Goal: Information Seeking & Learning: Learn about a topic

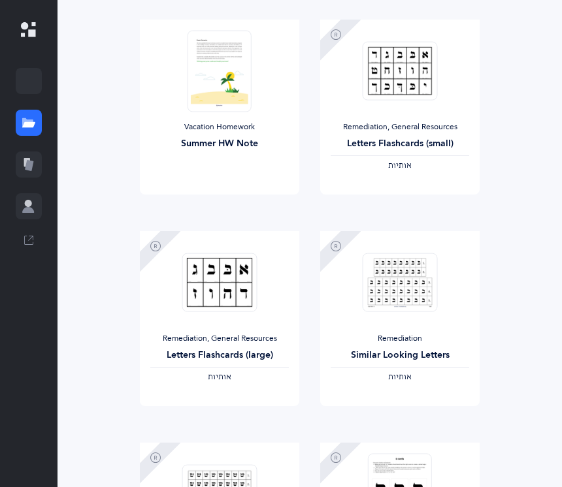
scroll to position [481, 0]
click at [221, 276] on img at bounding box center [219, 282] width 75 height 59
click at [225, 283] on img at bounding box center [219, 282] width 75 height 59
click at [237, 276] on img at bounding box center [219, 282] width 75 height 59
click at [236, 289] on img at bounding box center [219, 282] width 75 height 59
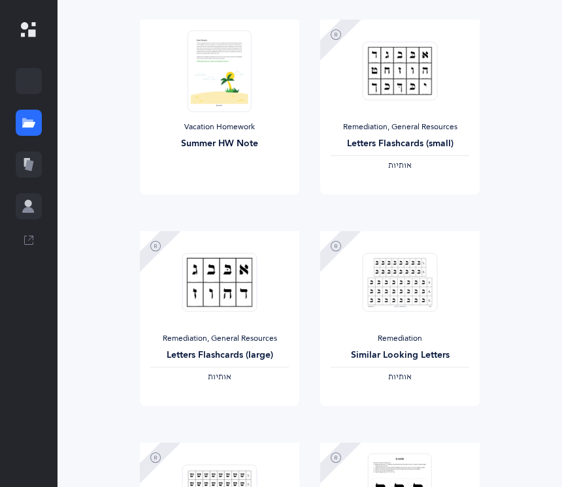
click at [218, 399] on span "View" at bounding box center [219, 393] width 21 height 12
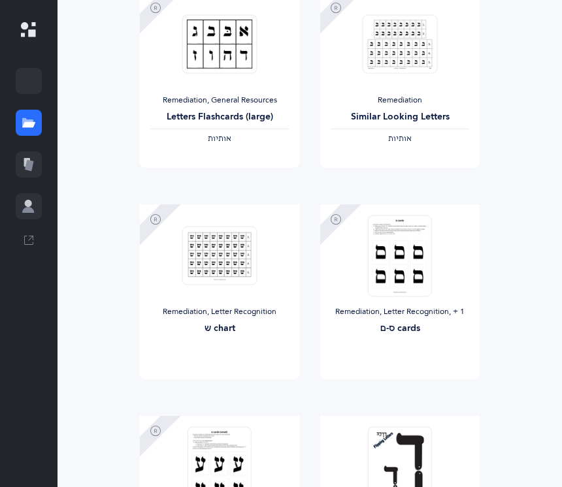
scroll to position [720, 0]
click at [428, 248] on img at bounding box center [400, 256] width 64 height 82
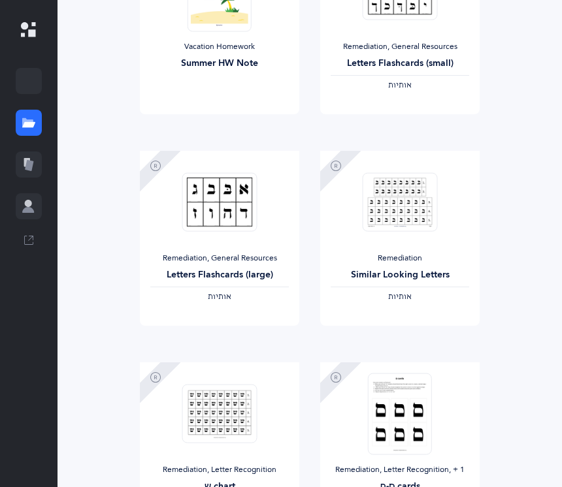
scroll to position [562, 0]
click at [29, 161] on icon at bounding box center [29, 165] width 8 height 11
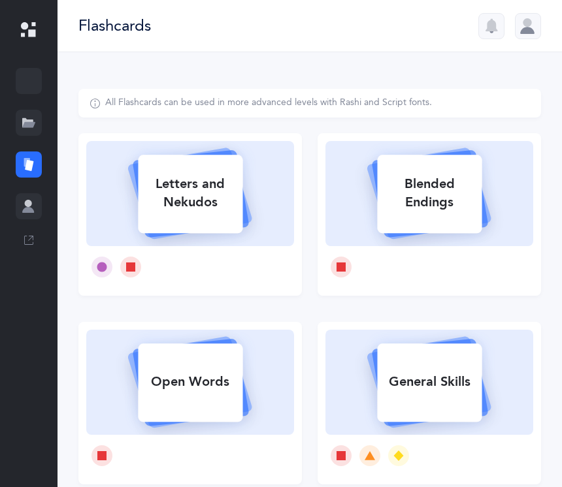
click at [230, 191] on div "Letters and Nekudos" at bounding box center [190, 193] width 104 height 52
select select
select select "single"
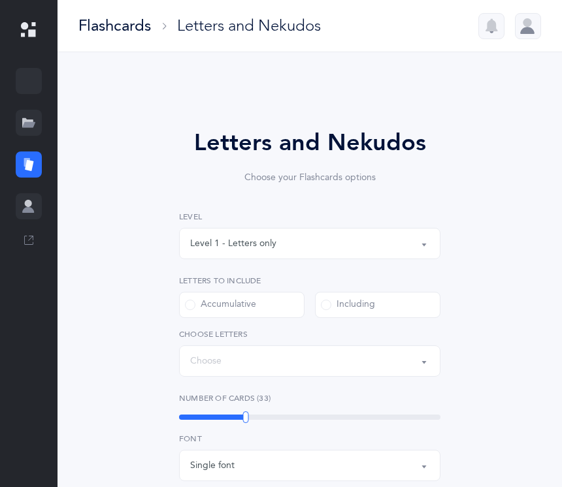
select select "27"
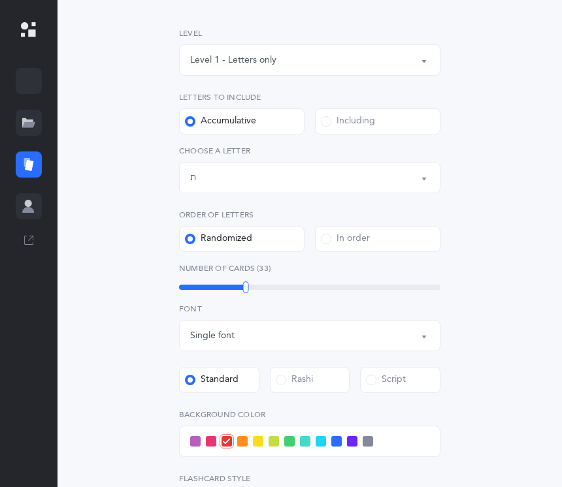
scroll to position [184, 0]
click at [387, 123] on label "Including" at bounding box center [377, 121] width 125 height 26
click at [0, 0] on input "Including" at bounding box center [0, 0] width 0 height 0
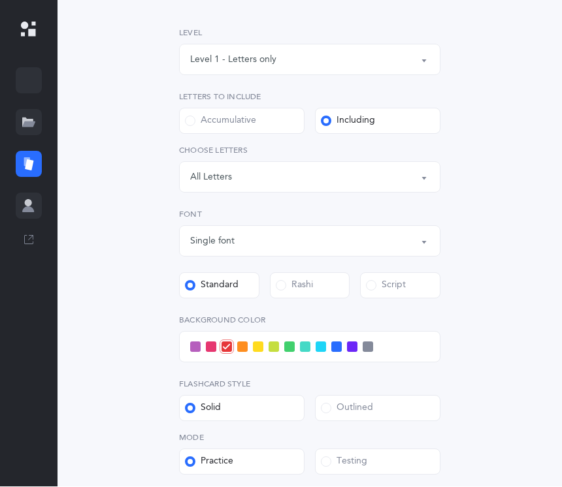
scroll to position [184, 0]
click at [383, 178] on div "Letters: All Letters" at bounding box center [309, 177] width 239 height 22
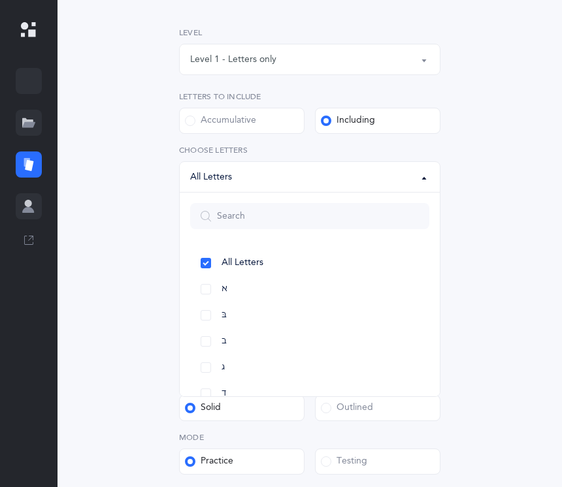
click at [227, 276] on link "א" at bounding box center [309, 289] width 239 height 26
select select "1"
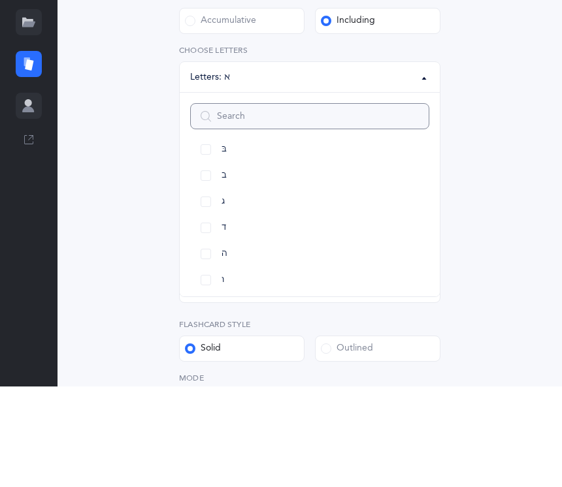
scroll to position [65, 0]
click at [228, 238] on link "בּ" at bounding box center [309, 251] width 239 height 26
click at [213, 264] on link "ב" at bounding box center [309, 277] width 239 height 26
click at [225, 298] on span "ג" at bounding box center [222, 304] width 3 height 12
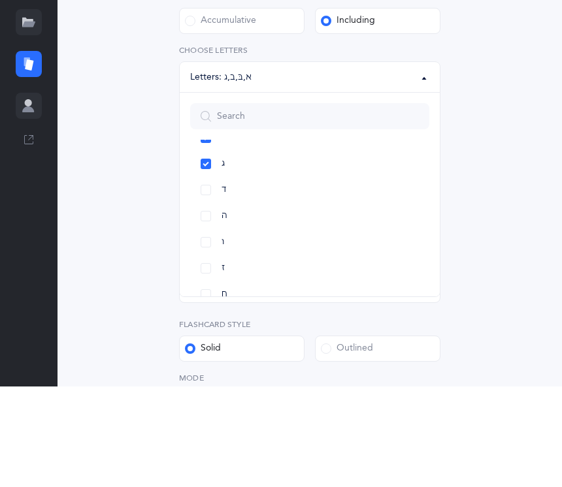
click at [232, 278] on link "ד" at bounding box center [309, 291] width 239 height 26
click at [216, 304] on link "ה" at bounding box center [309, 317] width 239 height 26
click at [214, 264] on link "ו" at bounding box center [309, 277] width 239 height 26
click at [211, 290] on link "ז" at bounding box center [309, 303] width 239 height 26
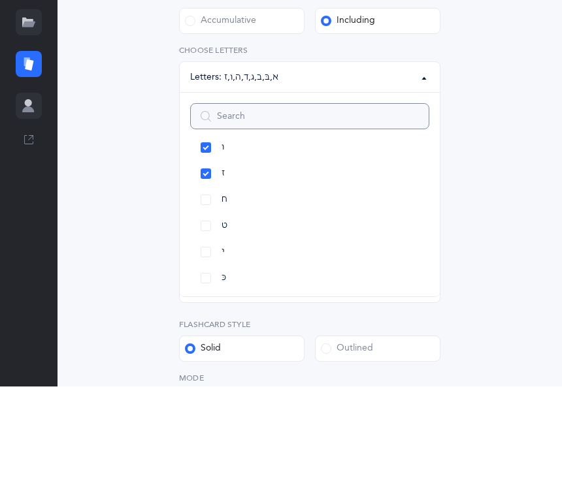
scroll to position [216, 0]
click at [214, 270] on link "ח" at bounding box center [309, 283] width 239 height 26
click at [212, 296] on link "ט" at bounding box center [309, 309] width 239 height 26
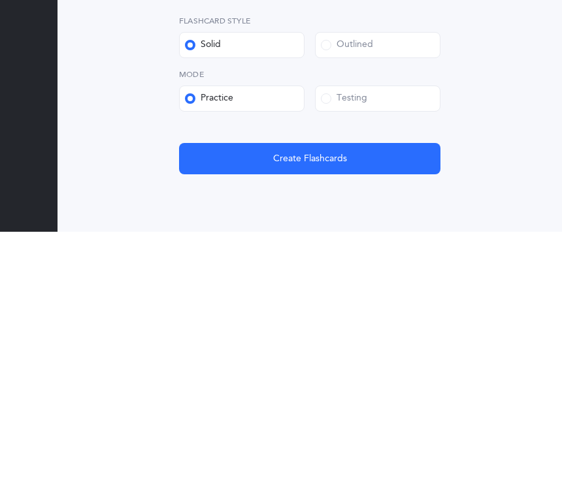
scroll to position [332, 0]
click at [355, 398] on button "Create Flashcards" at bounding box center [309, 413] width 261 height 31
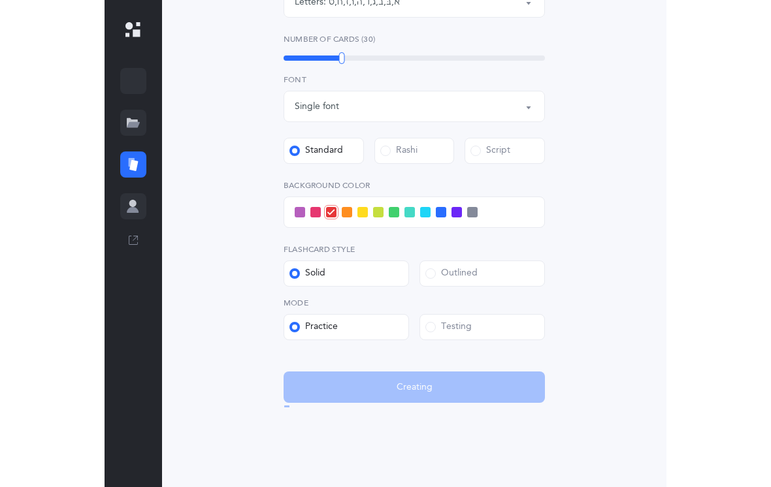
scroll to position [0, 0]
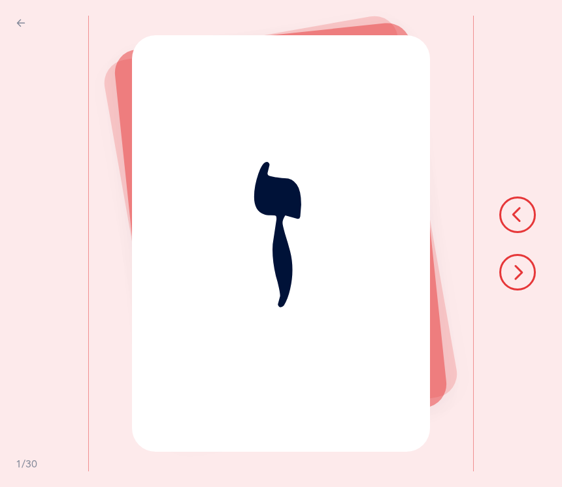
click at [510, 278] on icon at bounding box center [517, 272] width 16 height 16
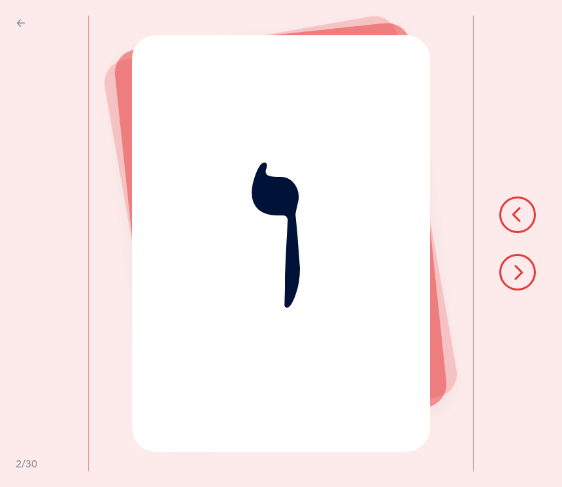
click at [531, 276] on button at bounding box center [517, 272] width 37 height 37
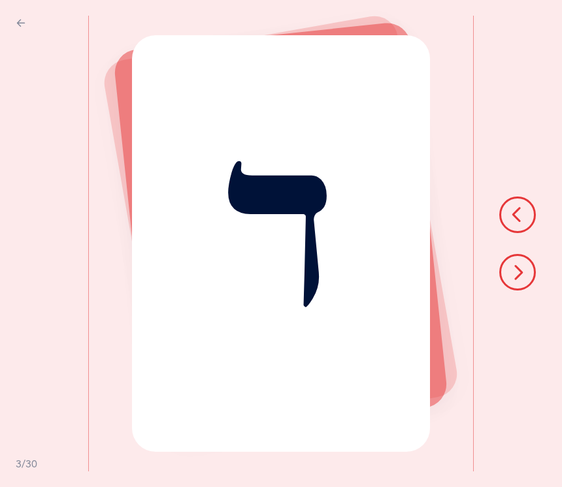
click at [515, 280] on icon at bounding box center [517, 272] width 16 height 16
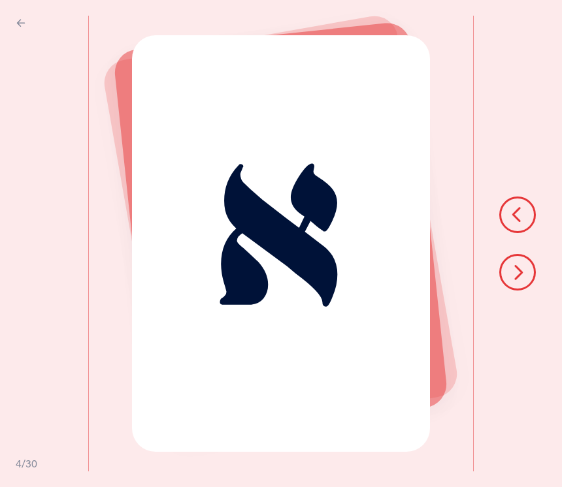
click at [519, 277] on icon at bounding box center [517, 272] width 16 height 16
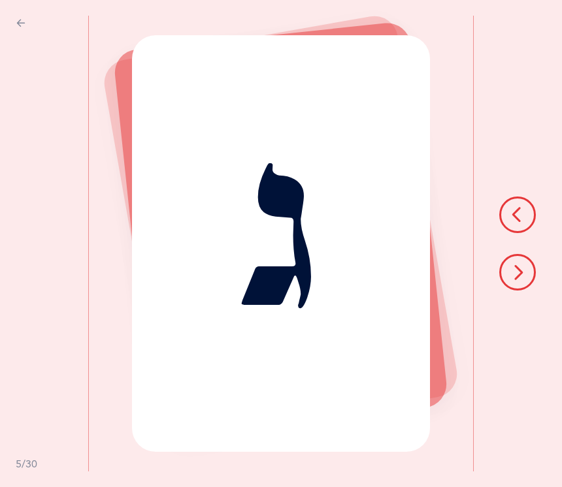
click at [522, 280] on icon at bounding box center [517, 272] width 16 height 16
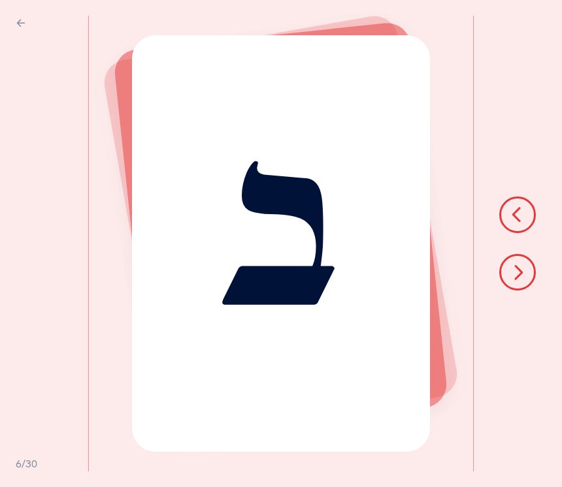
click at [521, 280] on icon at bounding box center [517, 272] width 16 height 16
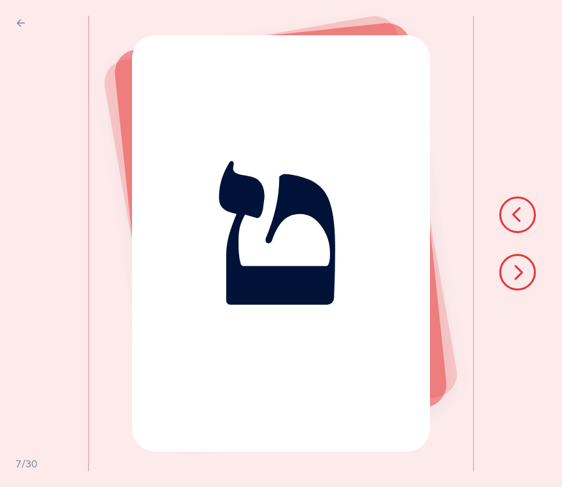
click at [517, 268] on icon at bounding box center [517, 272] width 16 height 16
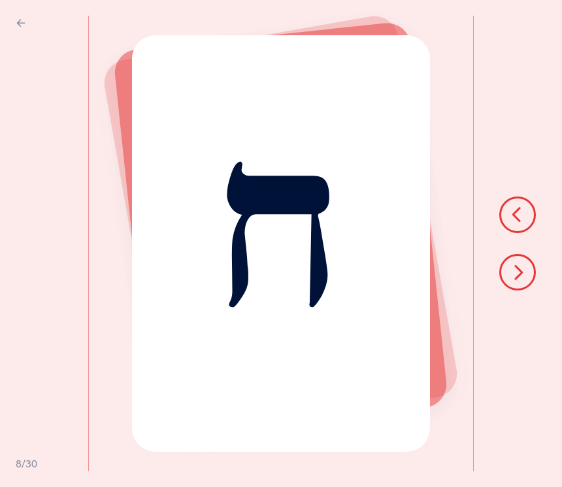
click at [521, 265] on icon at bounding box center [517, 272] width 16 height 16
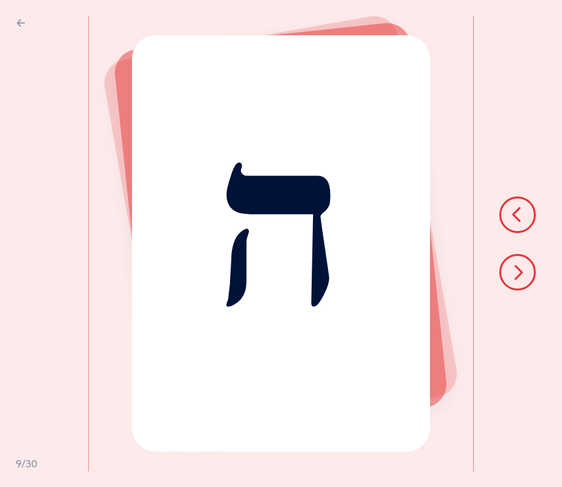
click at [244, 238] on div "ה" at bounding box center [280, 243] width 297 height 416
click at [511, 264] on button at bounding box center [517, 272] width 37 height 37
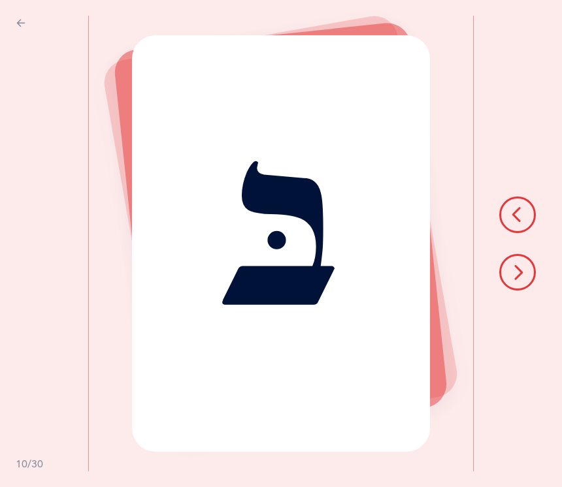
click at [517, 268] on icon at bounding box center [517, 272] width 16 height 16
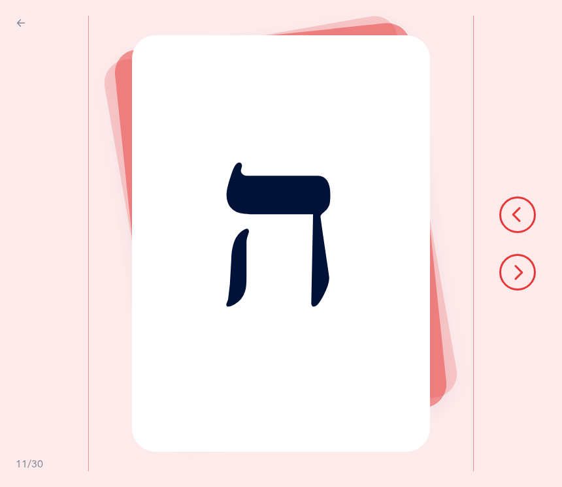
click at [524, 274] on icon at bounding box center [517, 272] width 16 height 16
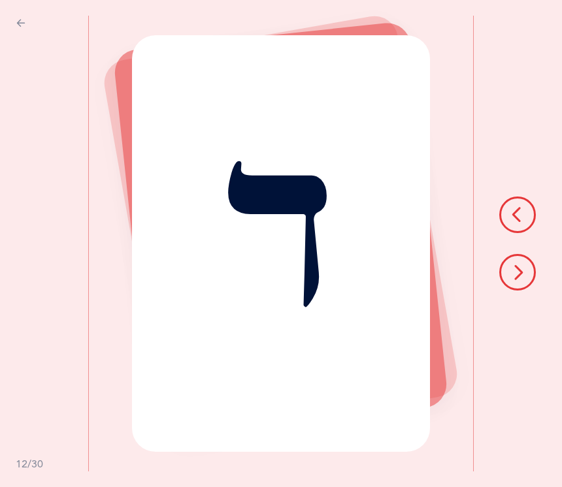
click at [519, 307] on div at bounding box center [517, 244] width 89 height 456
click at [527, 264] on button at bounding box center [517, 272] width 37 height 37
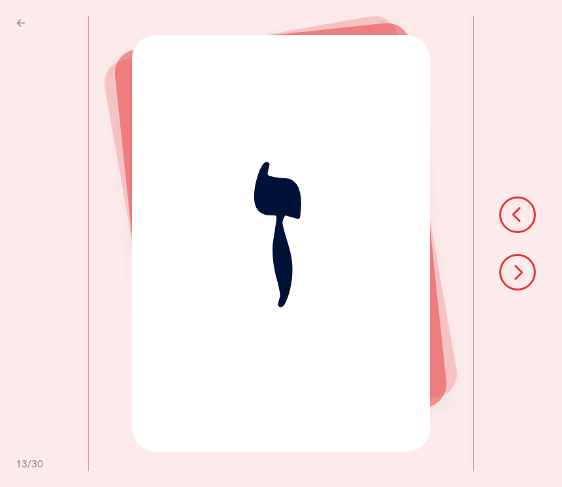
click at [504, 270] on button at bounding box center [517, 272] width 37 height 37
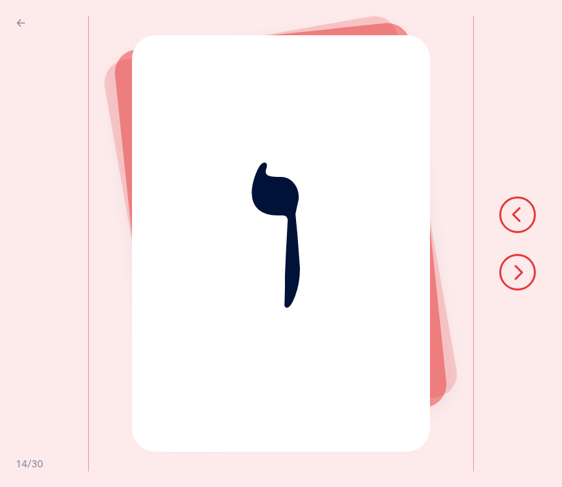
click at [507, 266] on button at bounding box center [517, 272] width 37 height 37
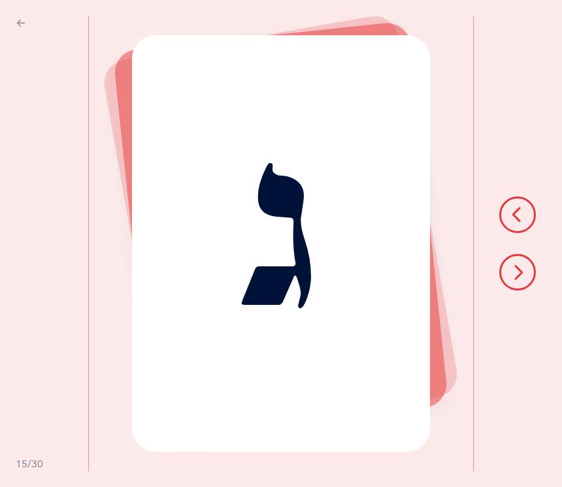
click at [529, 276] on button at bounding box center [517, 272] width 37 height 37
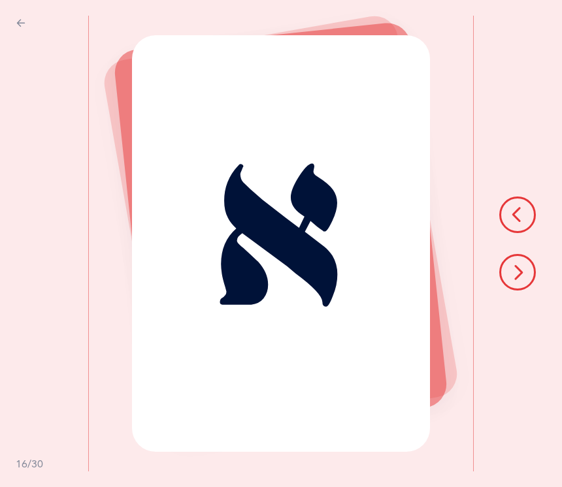
click at [526, 273] on button at bounding box center [517, 272] width 37 height 37
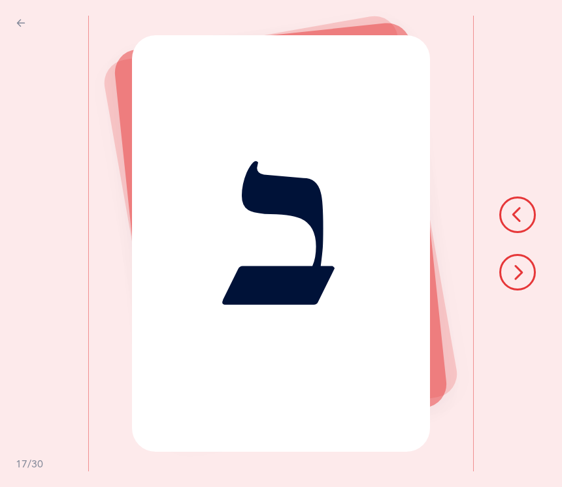
click at [519, 280] on icon at bounding box center [517, 272] width 16 height 16
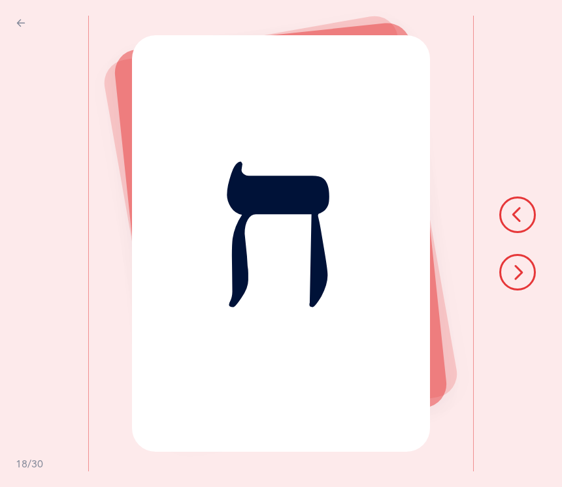
click at [522, 279] on icon at bounding box center [517, 272] width 16 height 16
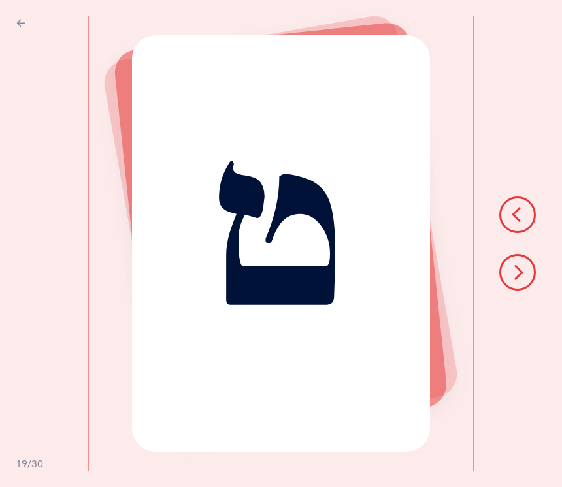
click at [517, 268] on icon at bounding box center [517, 272] width 16 height 16
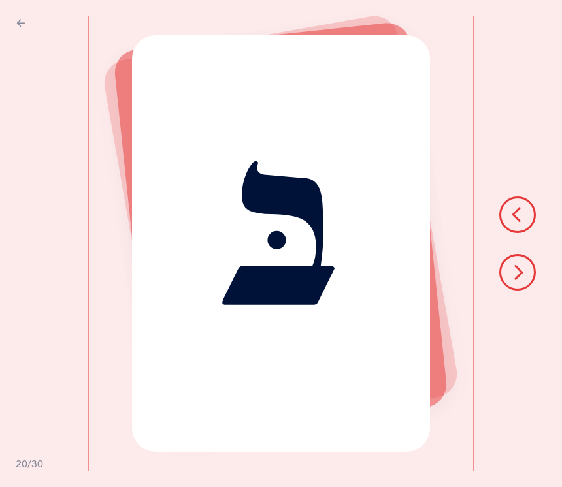
click at [518, 290] on button at bounding box center [517, 272] width 37 height 37
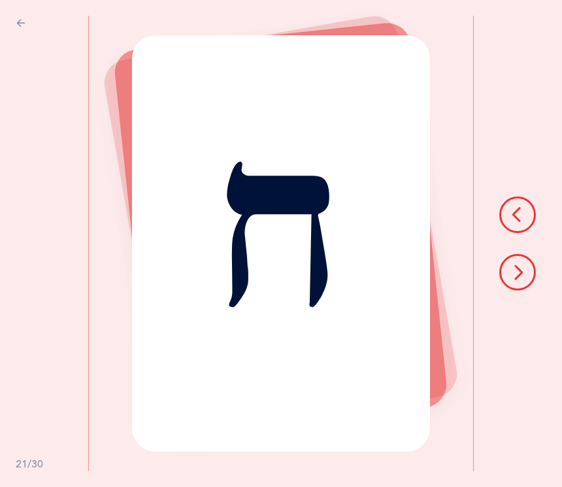
click at [509, 218] on button at bounding box center [517, 215] width 37 height 37
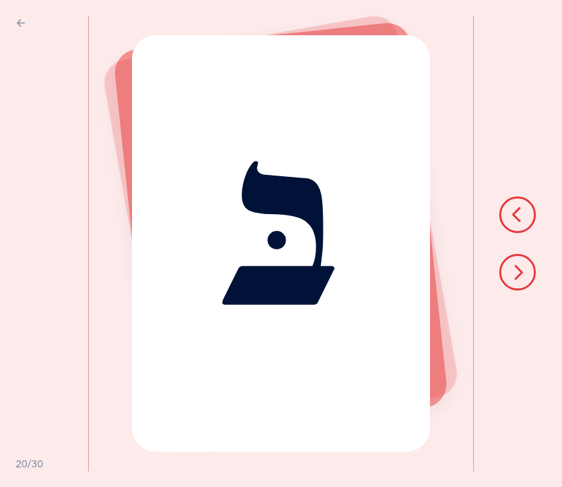
click at [519, 200] on button at bounding box center [517, 215] width 37 height 37
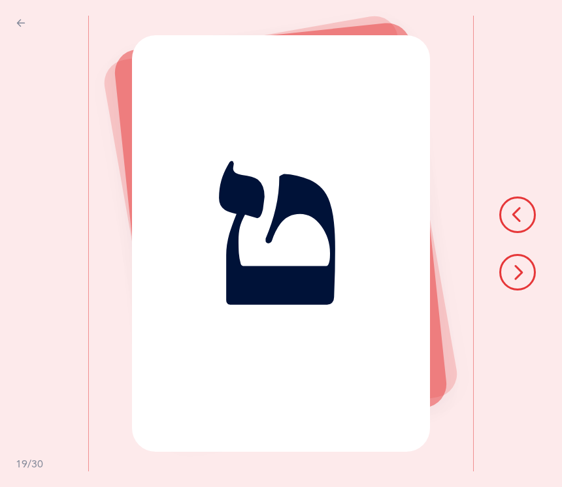
click at [529, 203] on button at bounding box center [517, 215] width 37 height 37
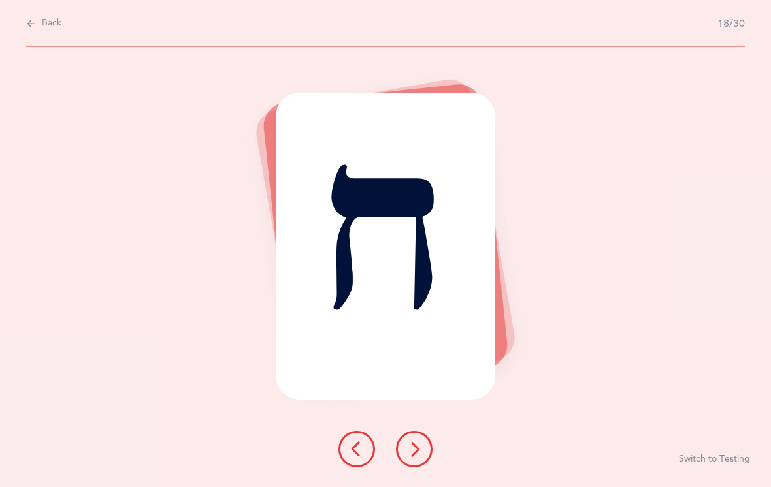
click at [355, 457] on icon at bounding box center [357, 449] width 16 height 16
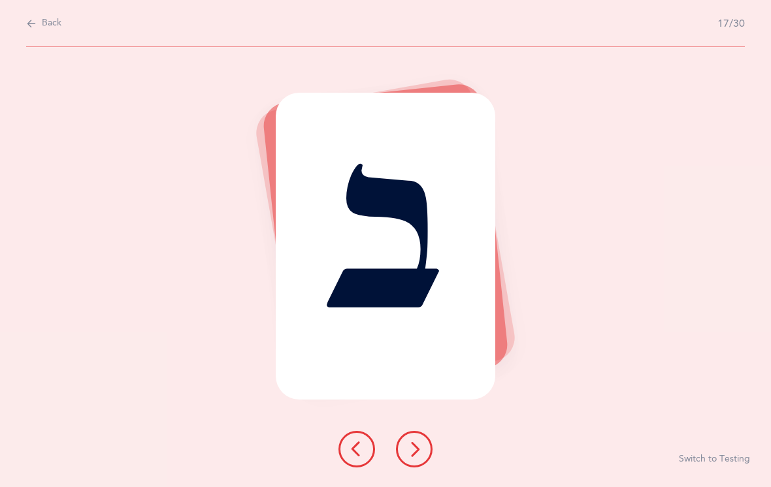
click at [425, 458] on button at bounding box center [414, 449] width 37 height 37
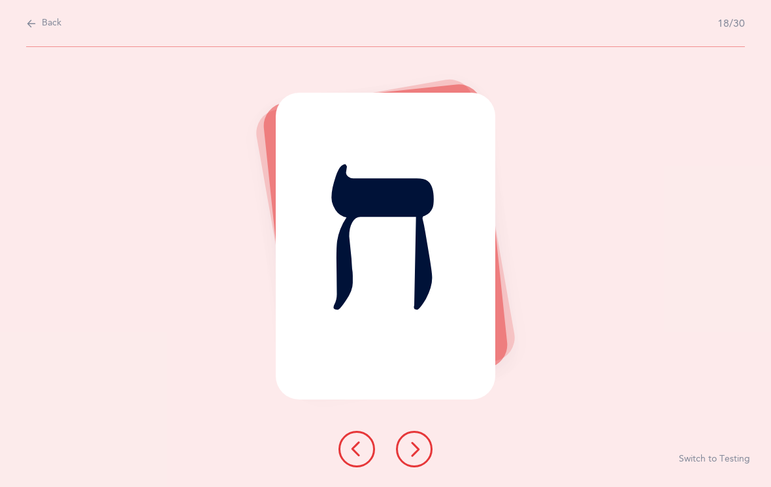
click at [345, 457] on button at bounding box center [356, 449] width 37 height 37
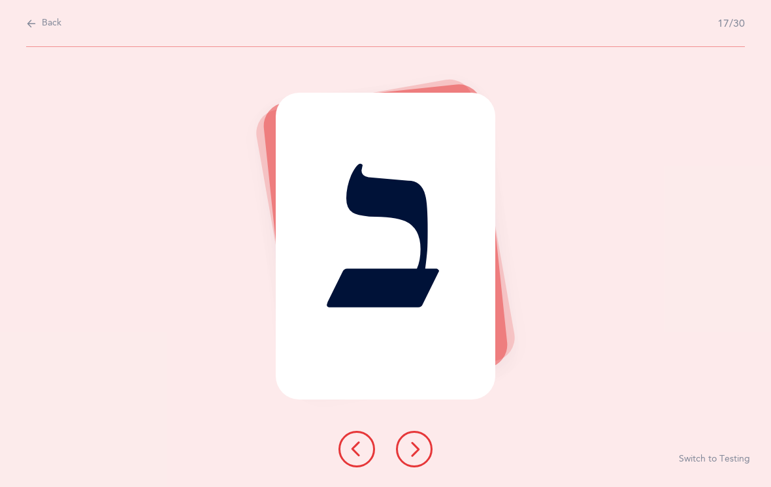
click at [403, 457] on button at bounding box center [414, 449] width 37 height 37
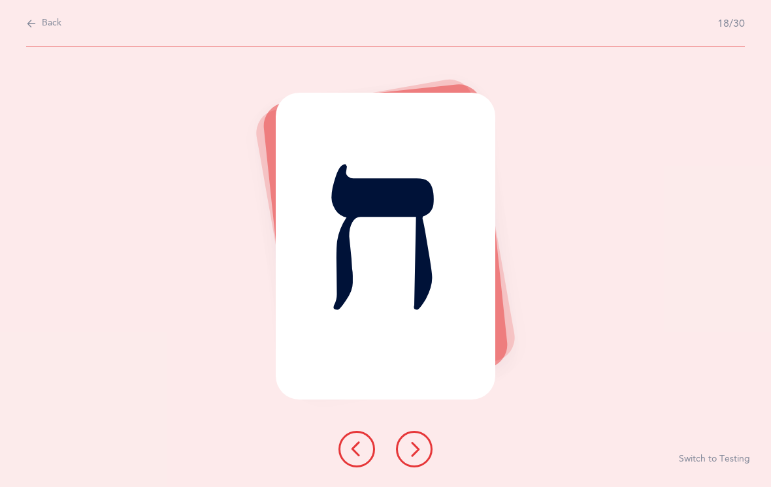
click at [407, 457] on icon at bounding box center [414, 449] width 16 height 16
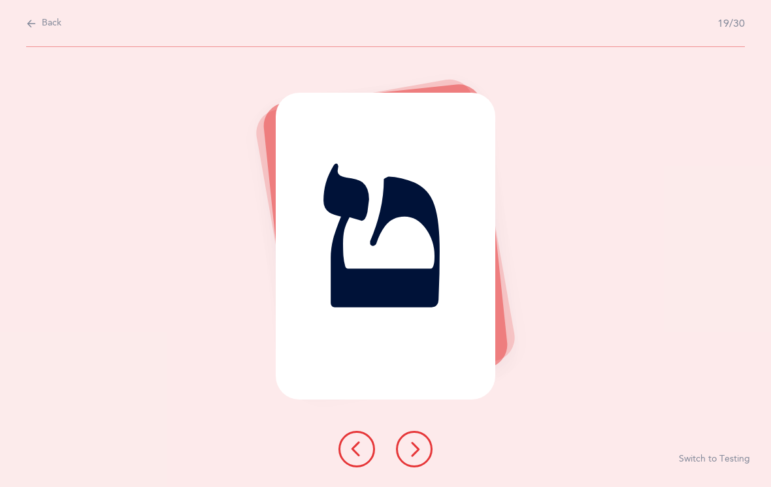
click at [421, 451] on icon at bounding box center [414, 449] width 16 height 16
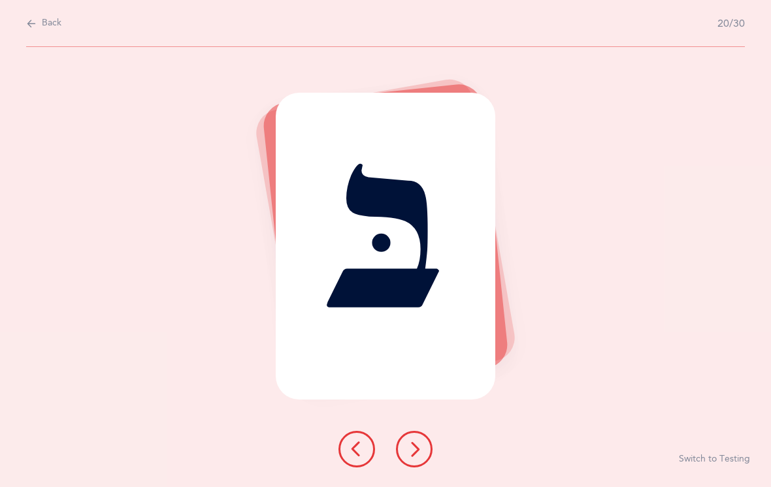
click at [417, 457] on icon at bounding box center [414, 449] width 16 height 16
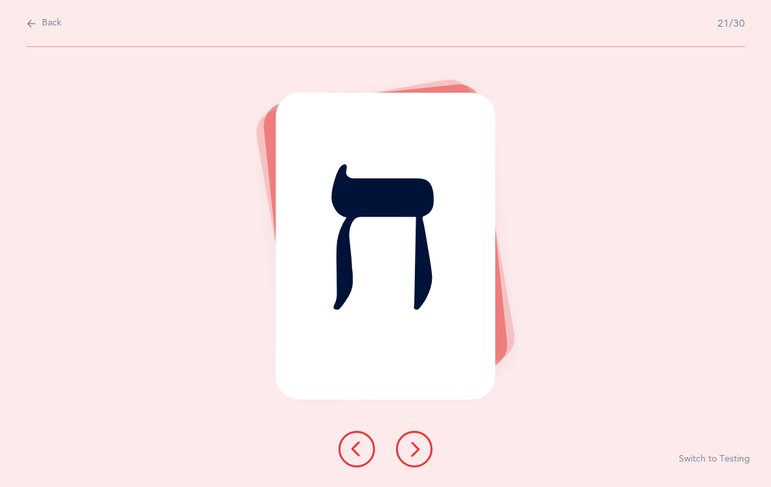
click at [419, 454] on icon at bounding box center [414, 449] width 16 height 16
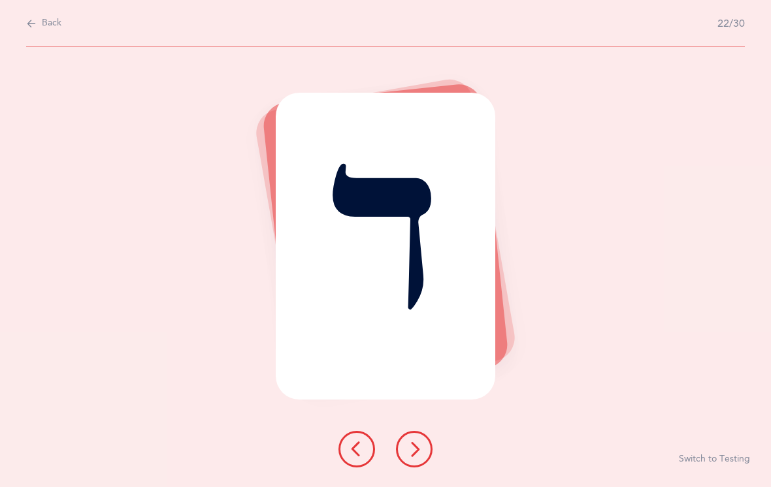
click at [420, 454] on icon at bounding box center [414, 449] width 16 height 16
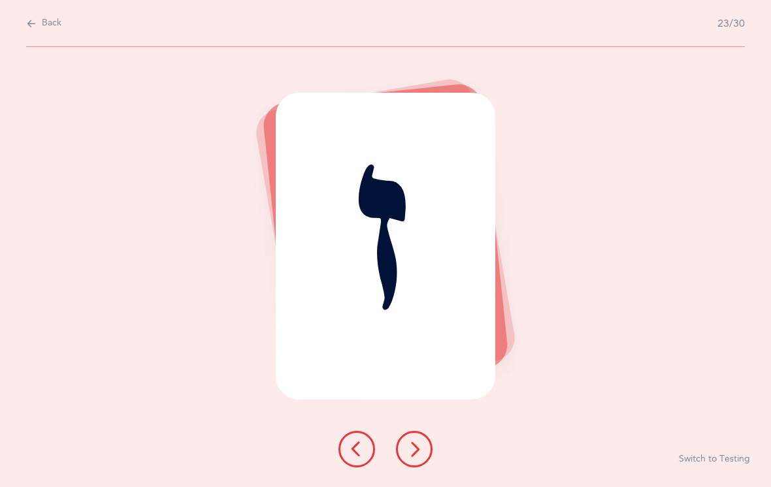
click at [414, 457] on icon at bounding box center [414, 449] width 16 height 16
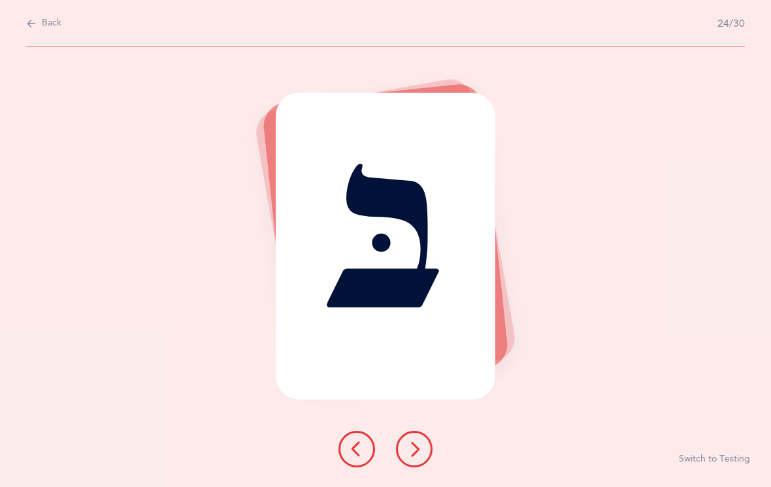
click at [402, 457] on button at bounding box center [414, 449] width 37 height 37
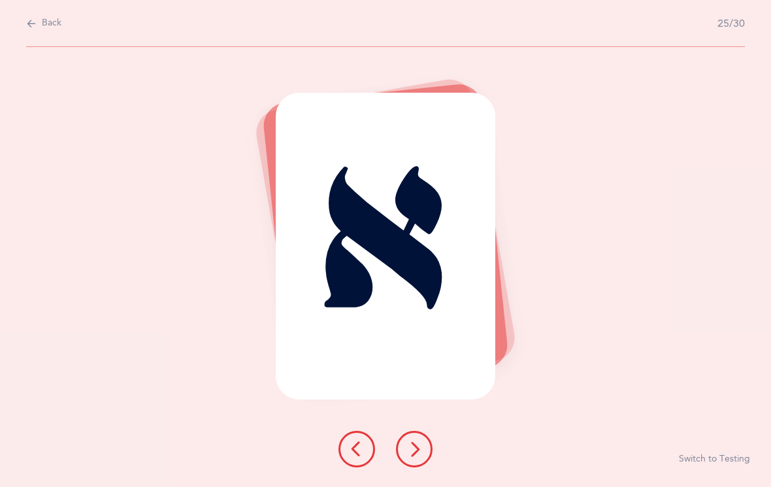
click at [414, 457] on icon at bounding box center [414, 449] width 16 height 16
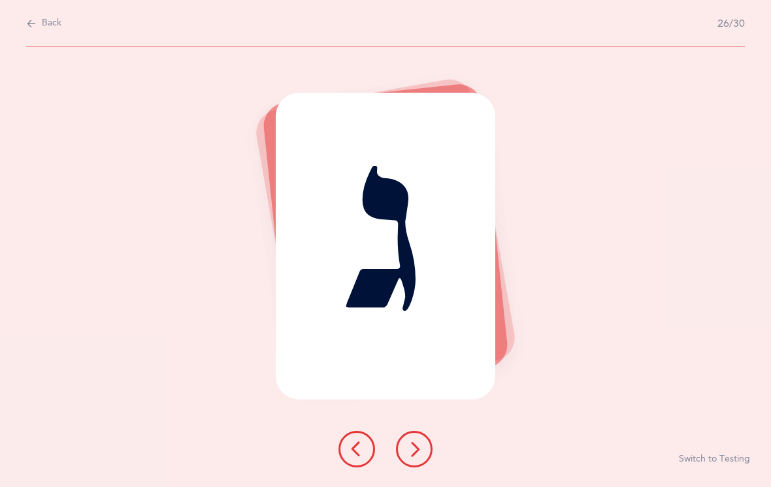
click at [422, 454] on icon at bounding box center [414, 449] width 16 height 16
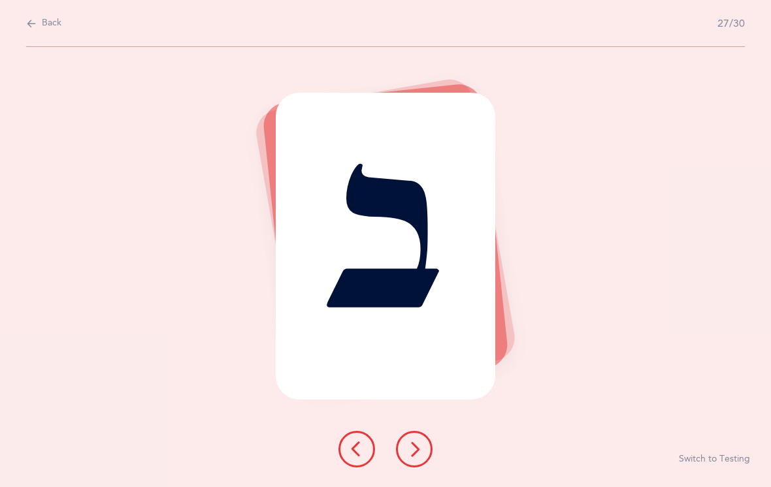
click at [406, 465] on button at bounding box center [414, 449] width 37 height 37
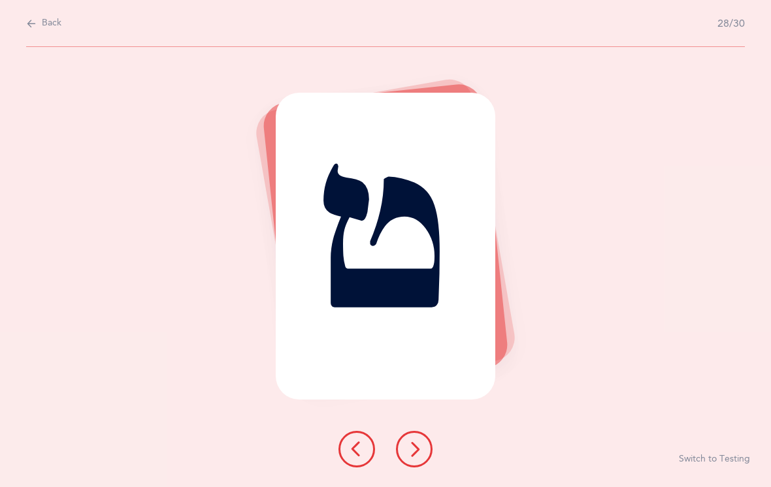
click at [417, 468] on button at bounding box center [414, 449] width 37 height 37
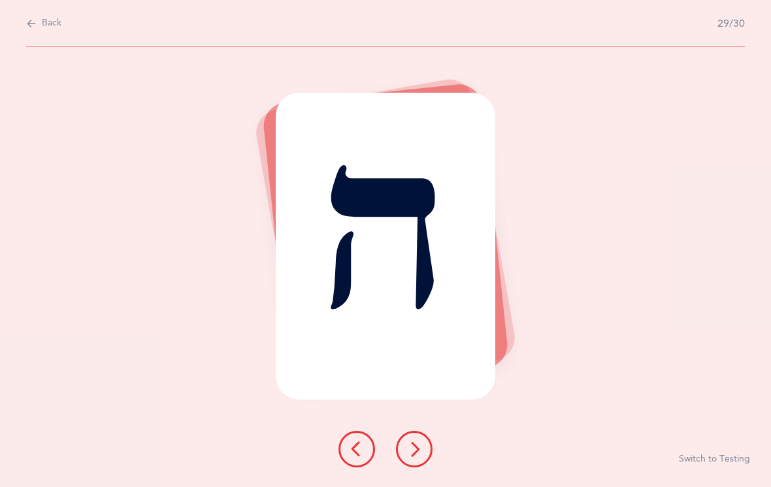
click at [421, 457] on icon at bounding box center [414, 449] width 16 height 16
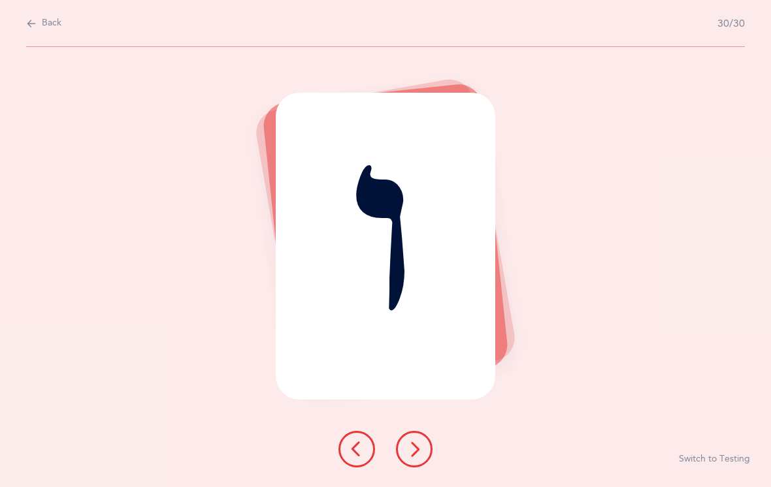
click at [419, 457] on icon at bounding box center [414, 449] width 16 height 16
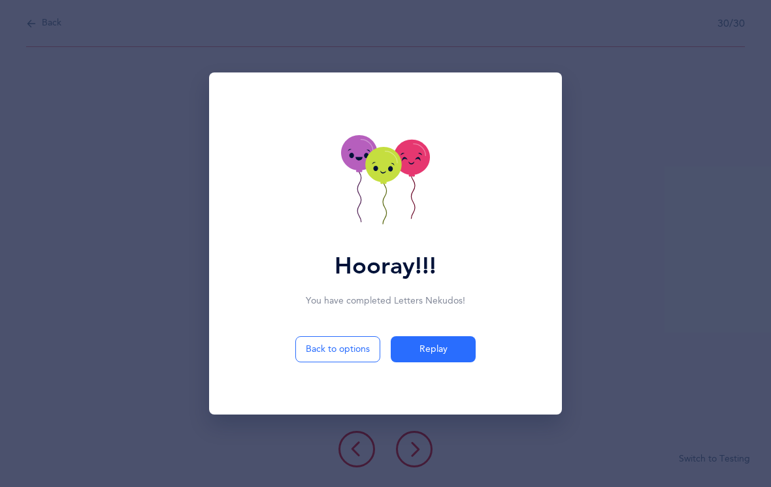
click at [337, 350] on button "Back to options" at bounding box center [337, 349] width 85 height 26
select select "1"
select select "single"
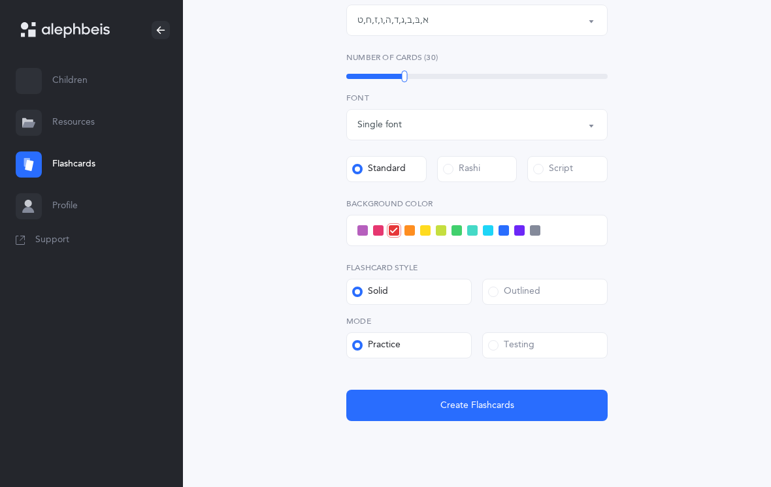
scroll to position [359, 0]
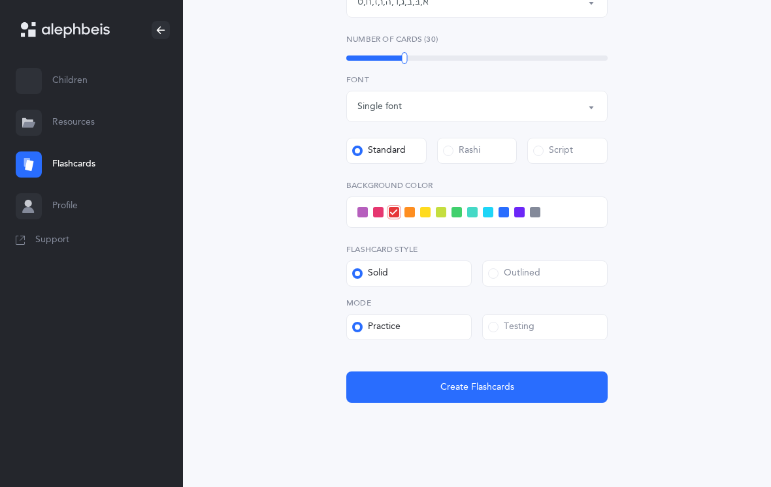
click at [507, 327] on div "Testing" at bounding box center [511, 327] width 46 height 13
click at [0, 0] on input "Testing" at bounding box center [0, 0] width 0 height 0
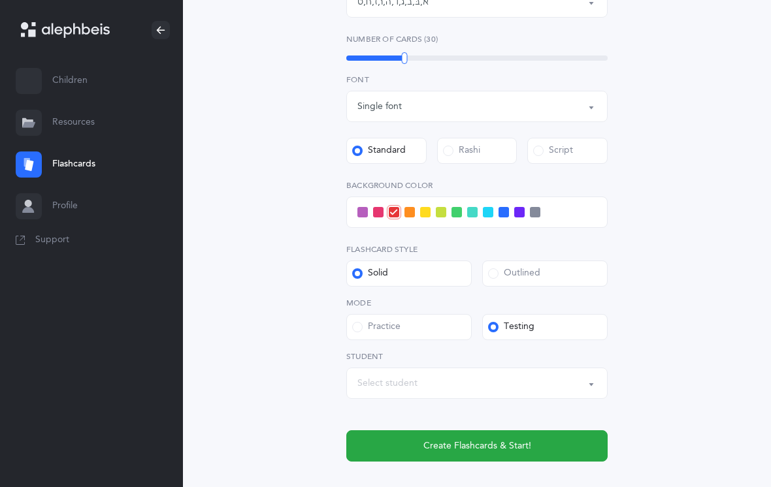
click at [439, 439] on span "Create Flashcards & Start!" at bounding box center [477, 446] width 108 height 14
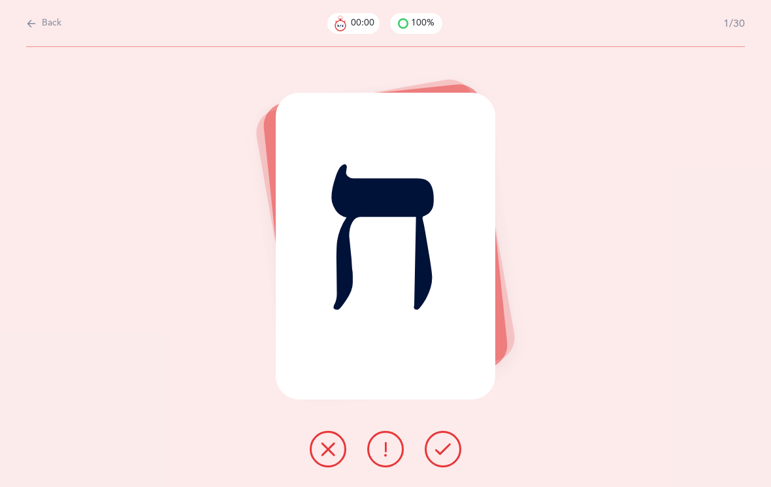
scroll to position [0, 0]
click at [448, 457] on icon at bounding box center [443, 449] width 16 height 16
click at [384, 457] on icon at bounding box center [385, 449] width 16 height 16
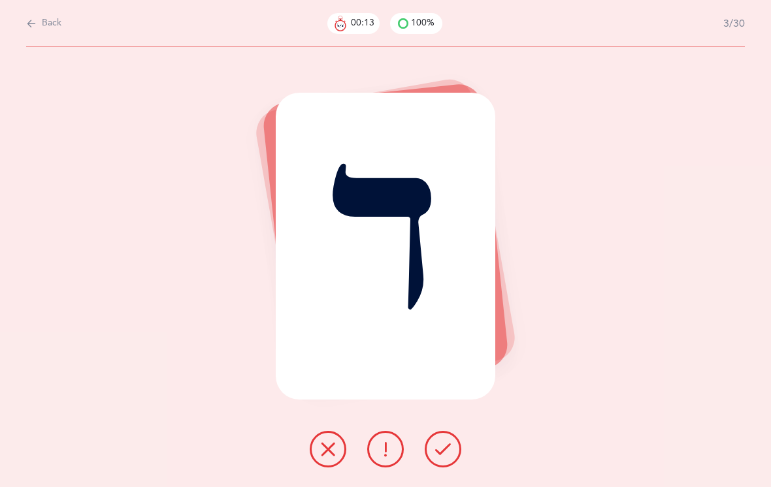
click at [385, 457] on icon at bounding box center [385, 449] width 16 height 16
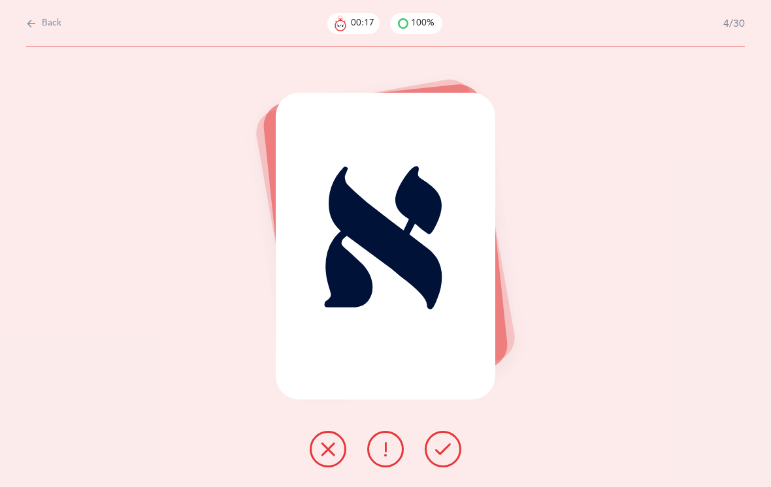
click at [37, 18] on button "Back" at bounding box center [43, 23] width 35 height 14
select select "1"
select select "single"
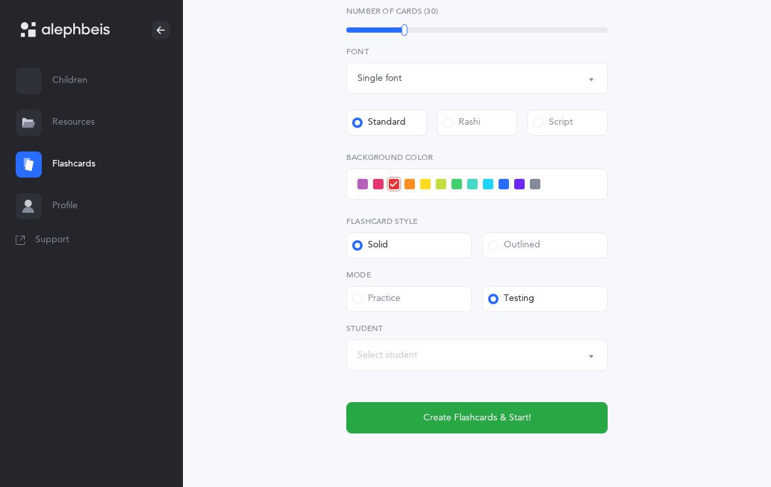
scroll to position [387, 0]
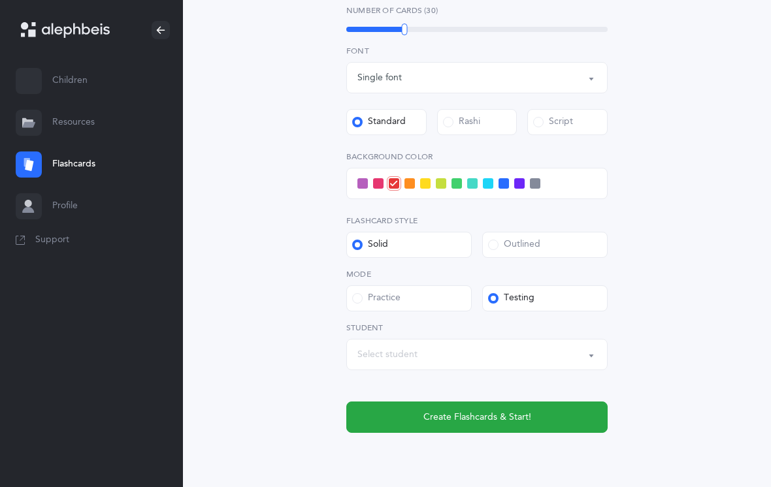
click at [432, 417] on span "Create Flashcards & Start!" at bounding box center [477, 418] width 108 height 14
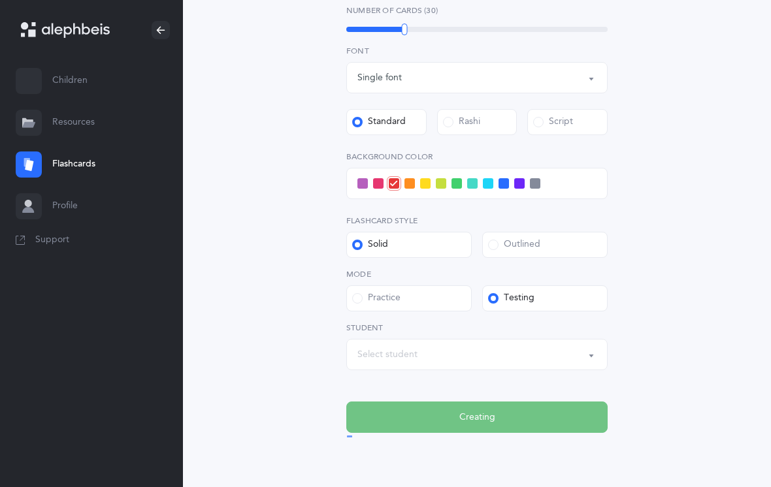
scroll to position [0, 0]
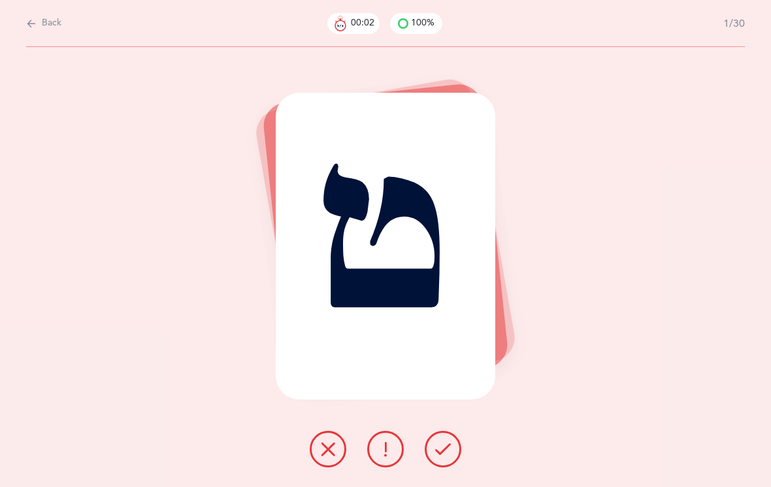
click at [447, 451] on button at bounding box center [442, 449] width 37 height 37
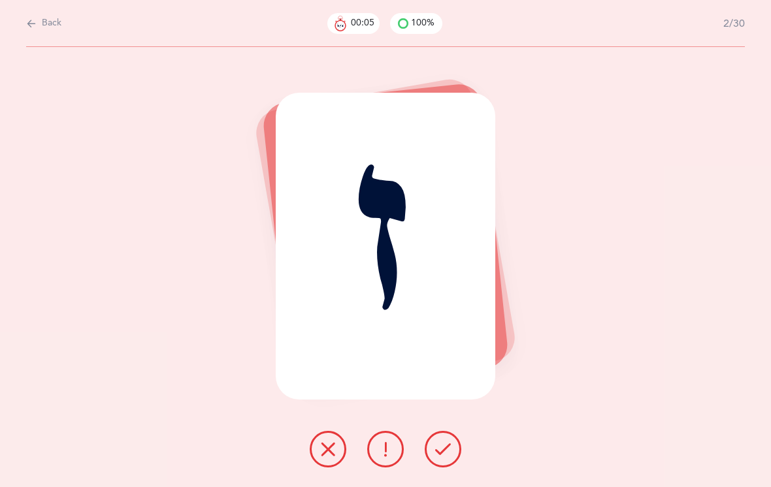
click at [389, 457] on icon at bounding box center [385, 449] width 16 height 16
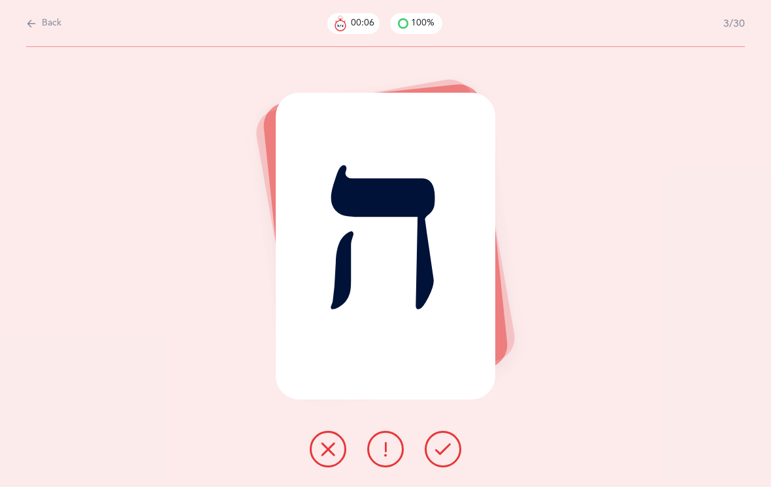
click at [387, 457] on icon at bounding box center [385, 449] width 16 height 16
click at [51, 24] on span "Back" at bounding box center [52, 23] width 20 height 13
select select "1"
select select "single"
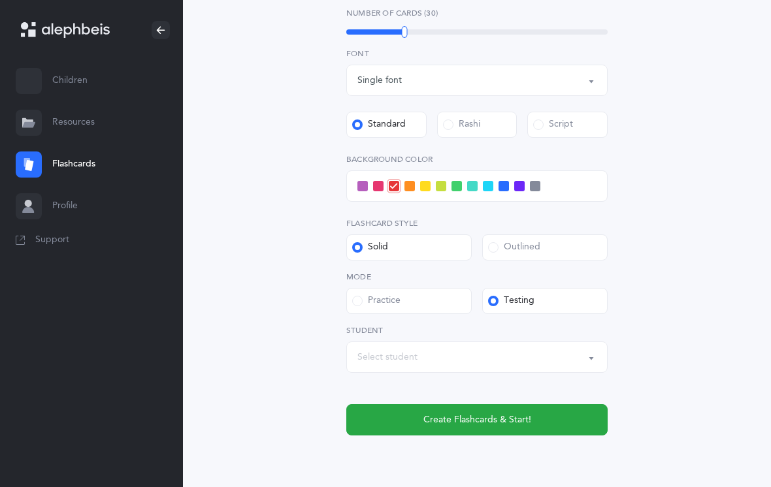
scroll to position [418, 0]
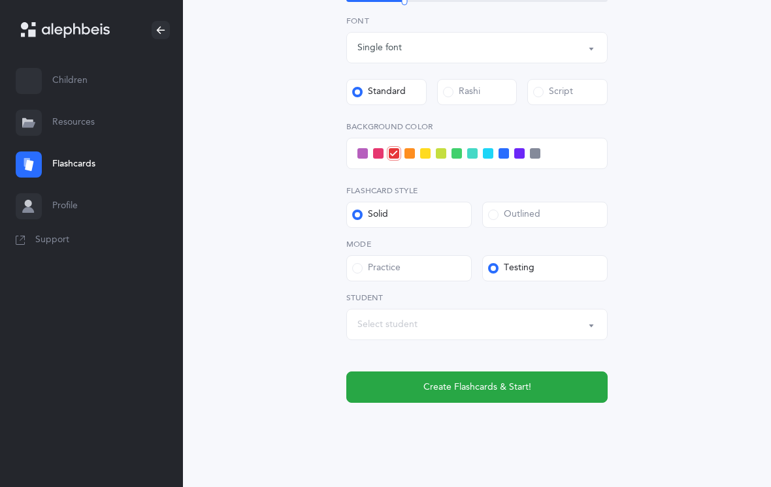
click at [503, 386] on span "Create Flashcards & Start!" at bounding box center [477, 388] width 108 height 14
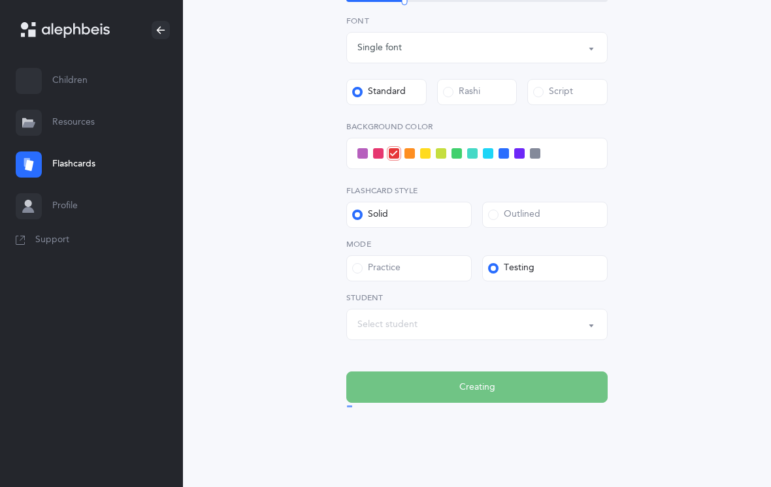
scroll to position [0, 0]
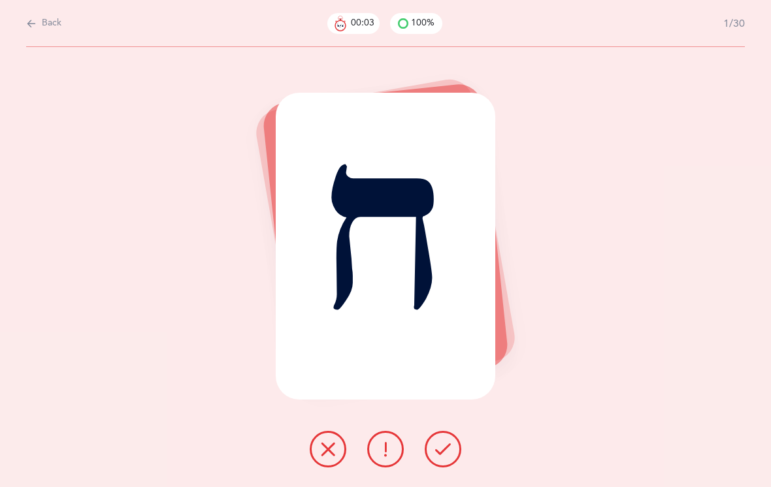
click at [447, 457] on icon at bounding box center [443, 449] width 16 height 16
click at [450, 457] on icon at bounding box center [443, 449] width 16 height 16
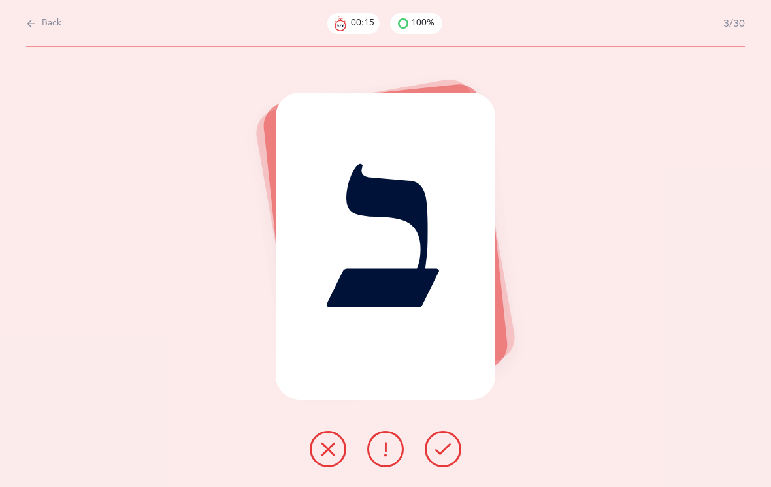
click at [461, 454] on div at bounding box center [385, 449] width 172 height 37
click at [453, 468] on button at bounding box center [442, 449] width 37 height 37
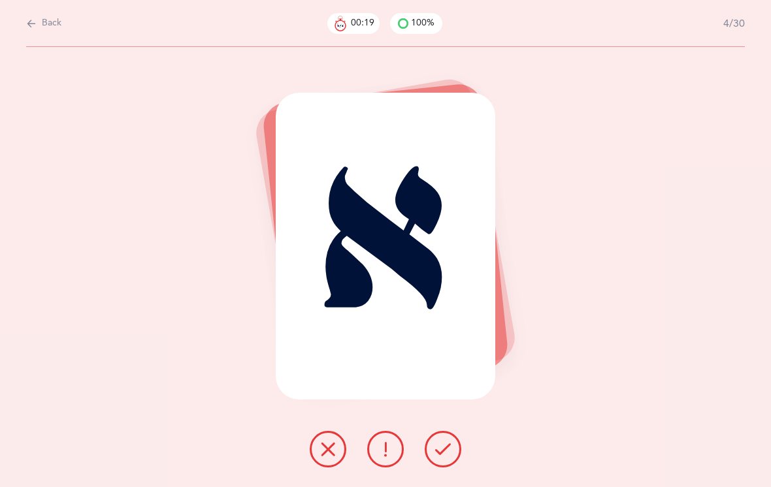
click at [454, 461] on button at bounding box center [442, 449] width 37 height 37
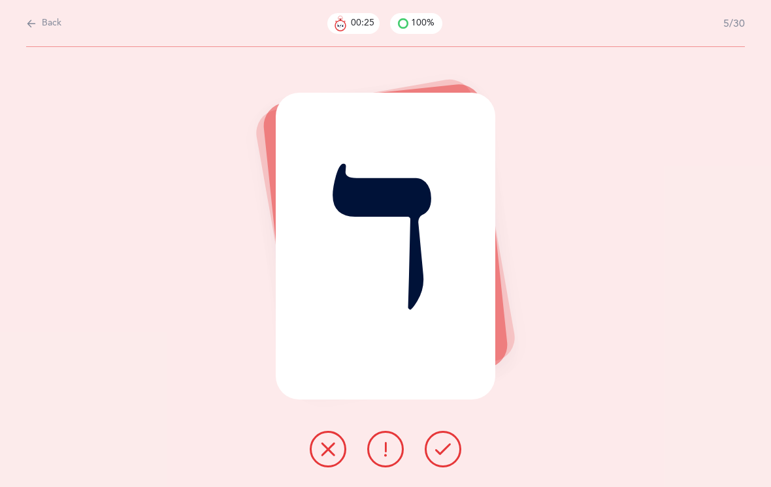
click at [438, 457] on icon at bounding box center [443, 449] width 16 height 16
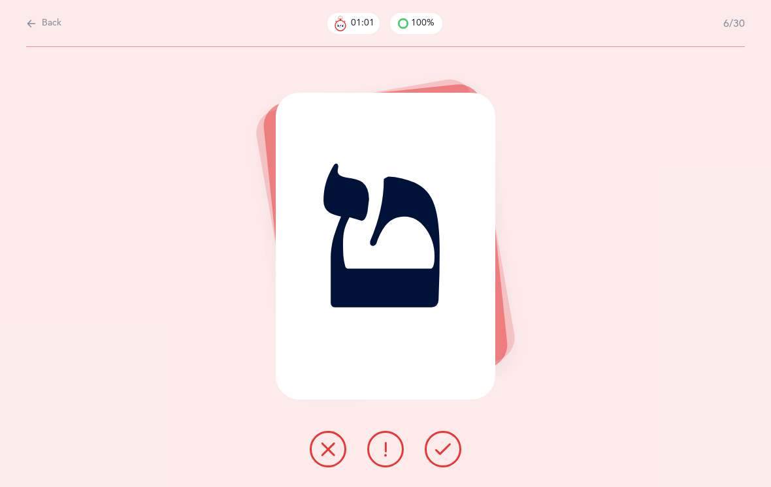
click at [455, 456] on button at bounding box center [442, 449] width 37 height 37
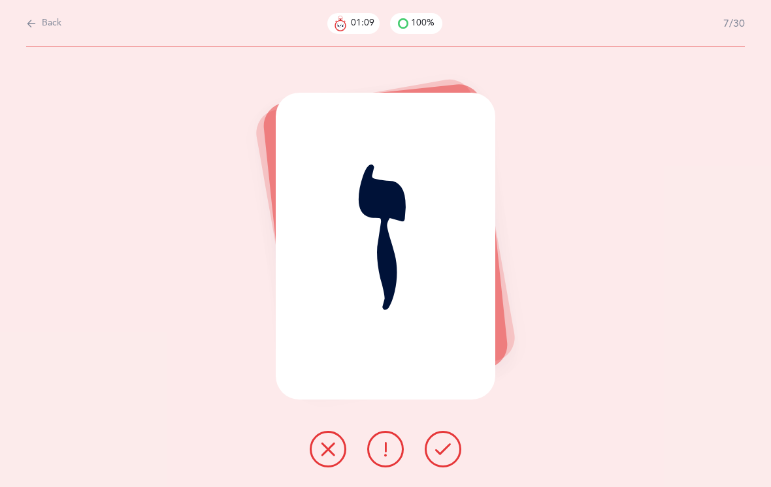
click at [453, 468] on button at bounding box center [442, 449] width 37 height 37
click at [451, 468] on button at bounding box center [442, 449] width 37 height 37
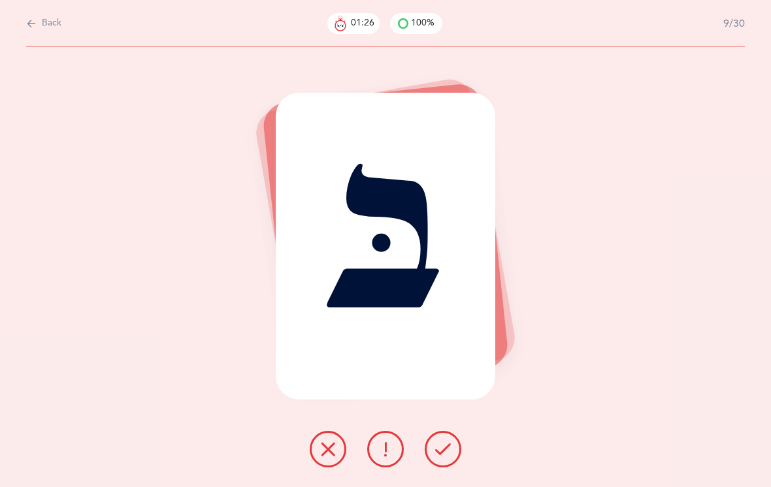
click at [452, 464] on button at bounding box center [442, 449] width 37 height 37
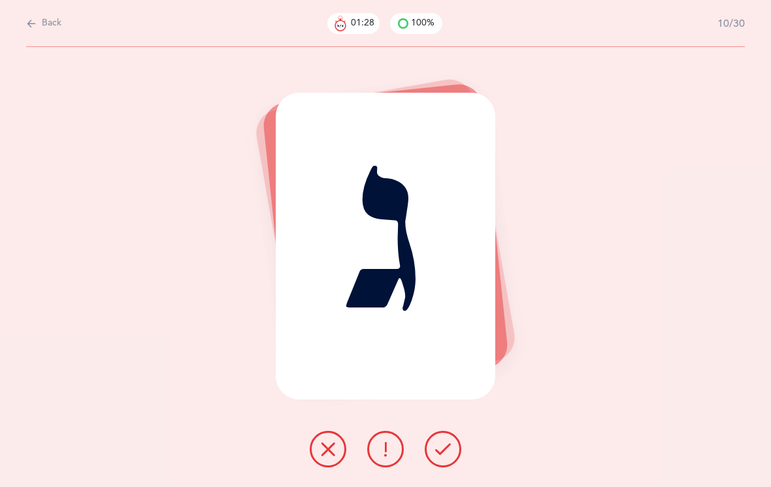
click at [445, 457] on icon at bounding box center [443, 449] width 16 height 16
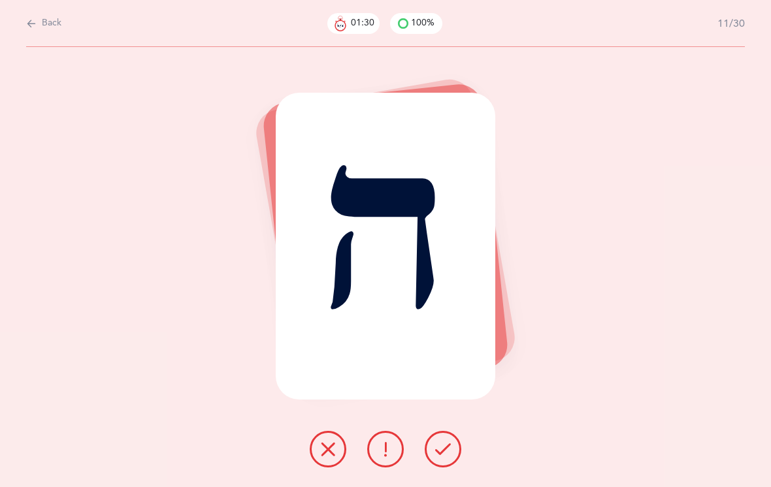
click at [436, 457] on icon at bounding box center [443, 449] width 16 height 16
click at [447, 457] on icon at bounding box center [443, 449] width 16 height 16
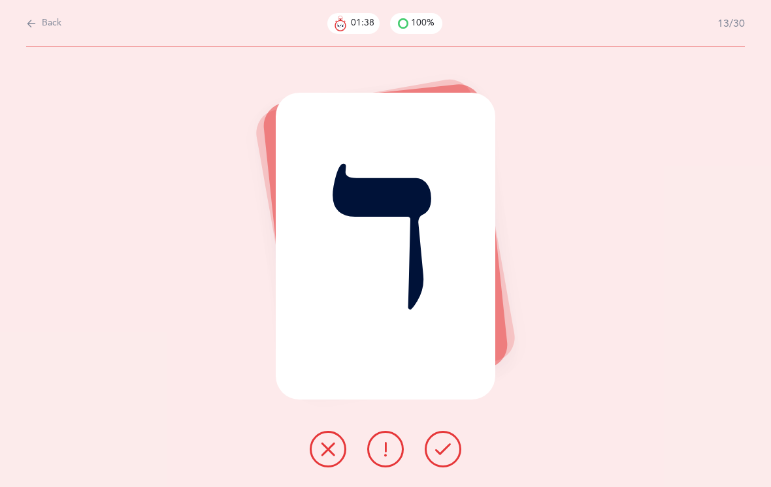
click at [456, 464] on button at bounding box center [442, 449] width 37 height 37
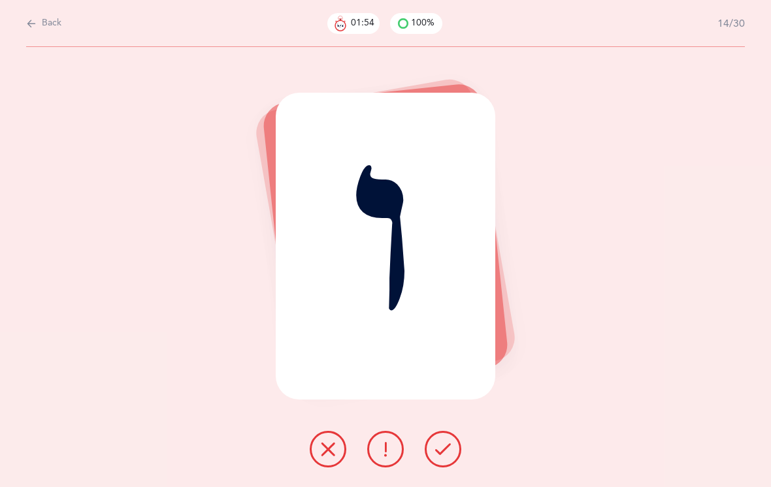
click at [359, 183] on div "ו" at bounding box center [385, 246] width 219 height 307
click at [434, 217] on div "ו" at bounding box center [385, 246] width 219 height 307
click at [435, 210] on div "ו" at bounding box center [385, 246] width 219 height 307
click at [338, 457] on button at bounding box center [328, 449] width 37 height 37
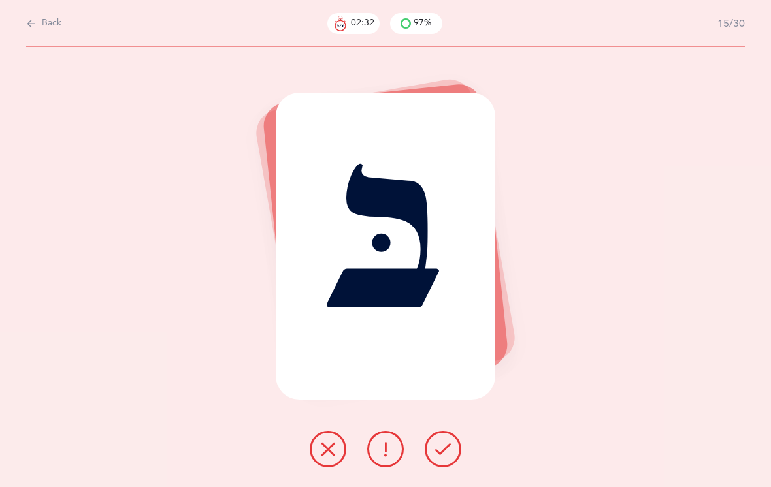
click at [436, 457] on icon at bounding box center [443, 449] width 16 height 16
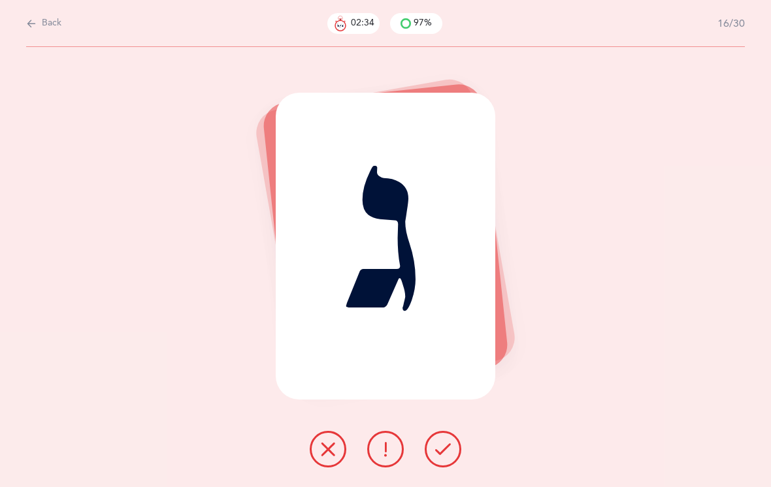
click at [448, 456] on button at bounding box center [442, 449] width 37 height 37
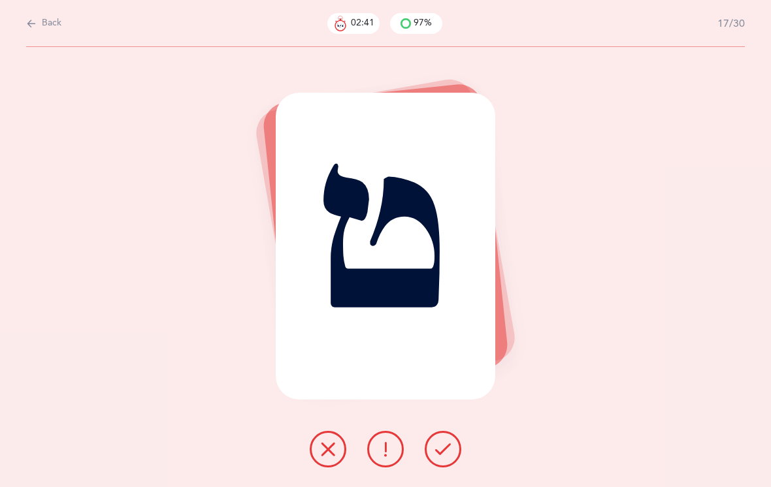
click at [443, 457] on icon at bounding box center [443, 449] width 16 height 16
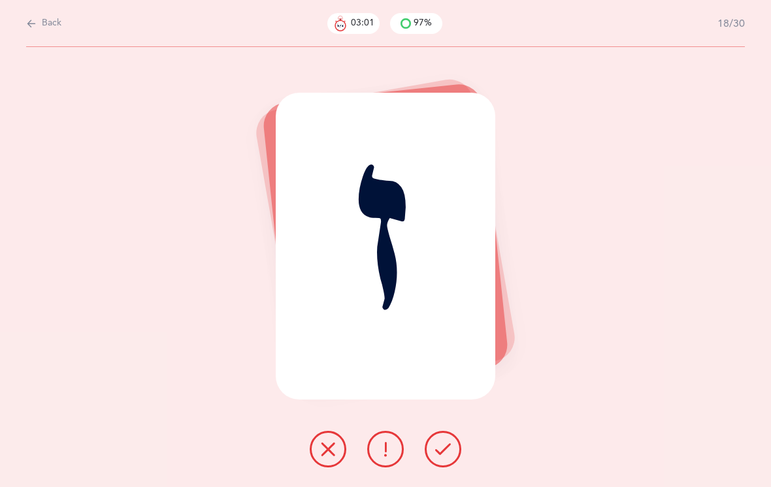
click at [451, 468] on button at bounding box center [442, 449] width 37 height 37
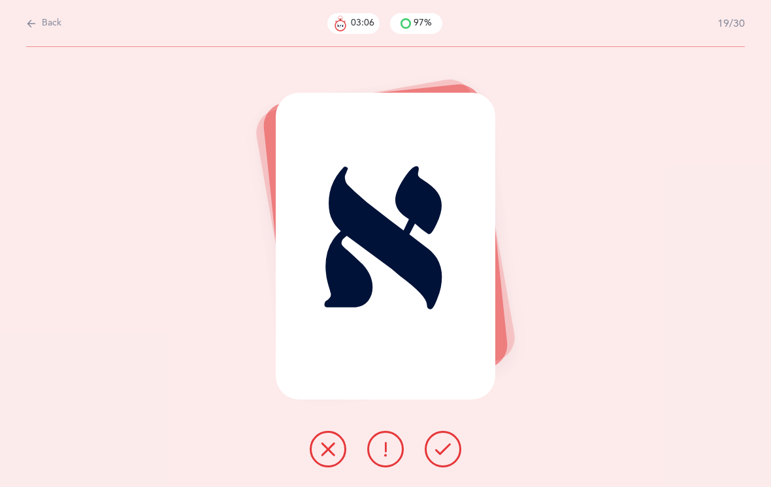
click at [449, 457] on icon at bounding box center [443, 449] width 16 height 16
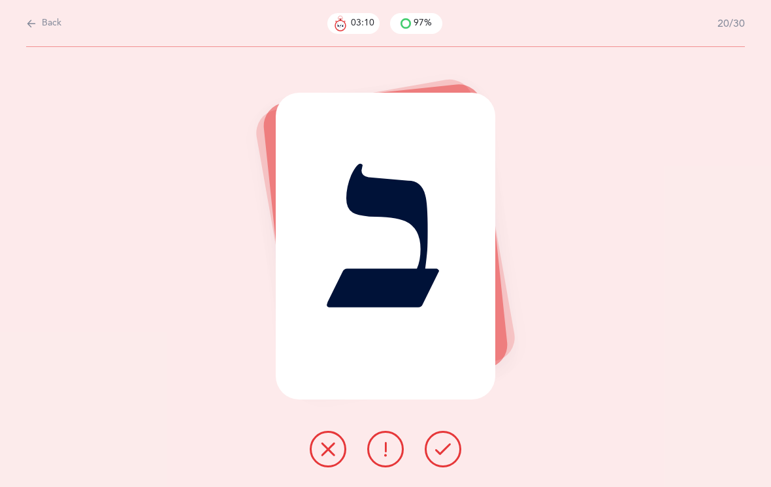
click at [445, 457] on icon at bounding box center [443, 449] width 16 height 16
click at [451, 460] on button at bounding box center [442, 449] width 37 height 37
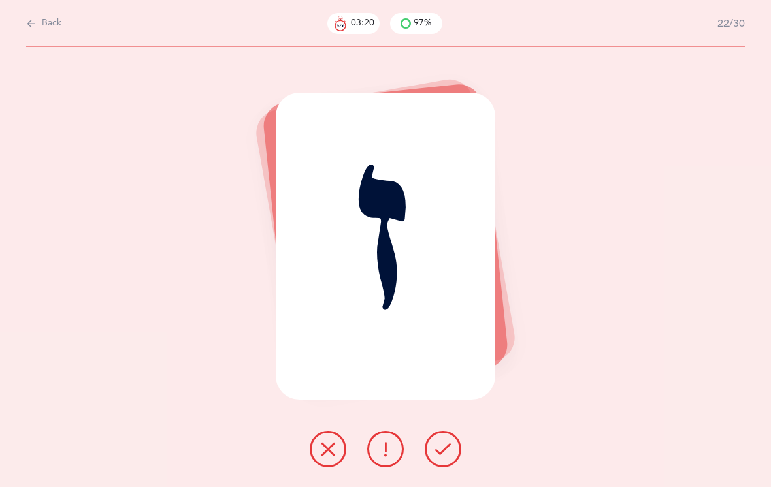
click at [445, 457] on icon at bounding box center [443, 449] width 16 height 16
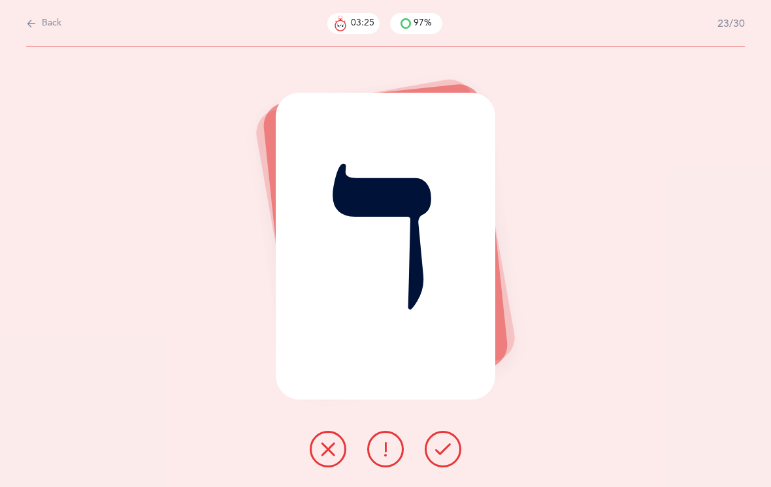
click at [441, 457] on icon at bounding box center [443, 449] width 16 height 16
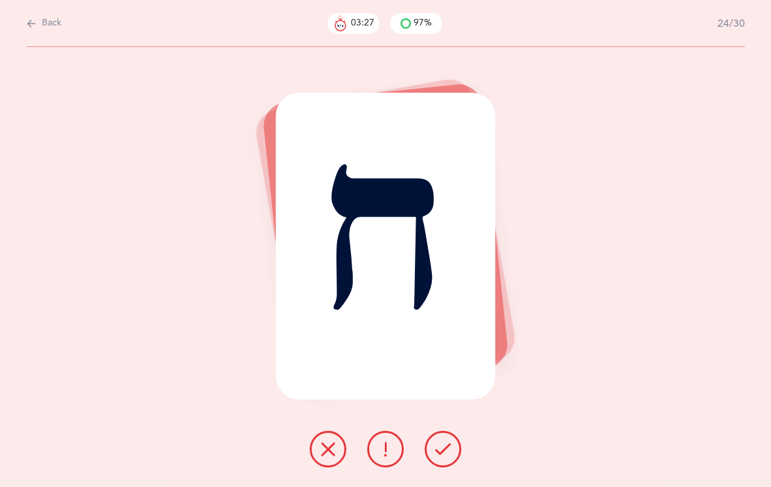
click at [437, 453] on button at bounding box center [442, 449] width 37 height 37
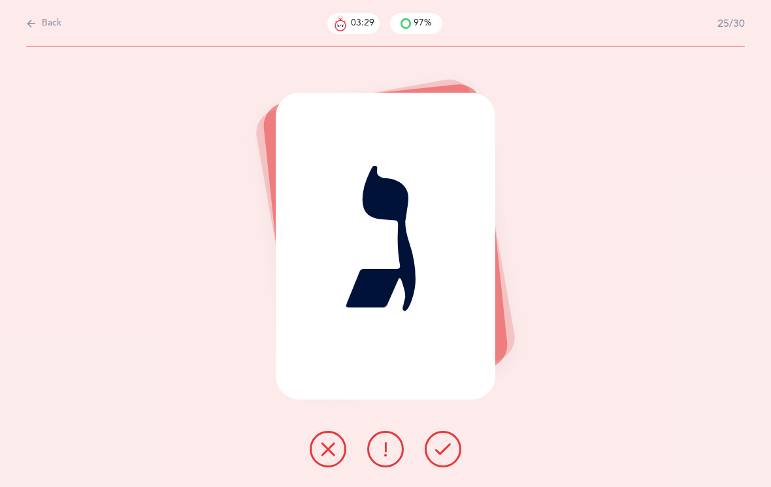
click at [456, 458] on button at bounding box center [442, 449] width 37 height 37
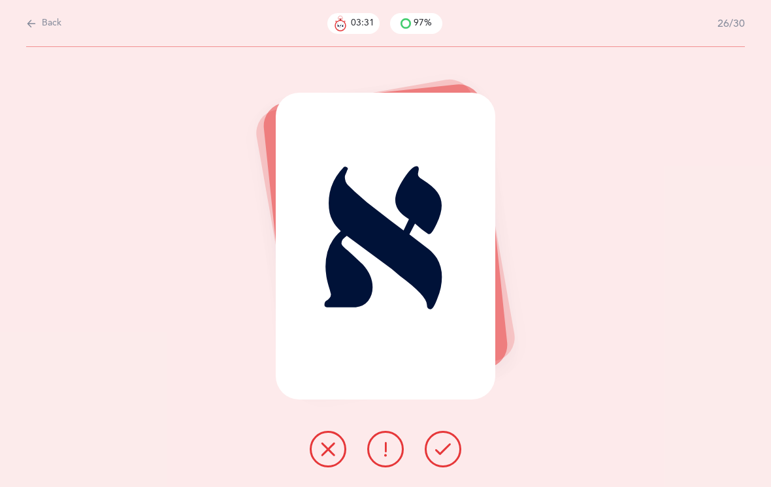
click at [447, 457] on icon at bounding box center [443, 449] width 16 height 16
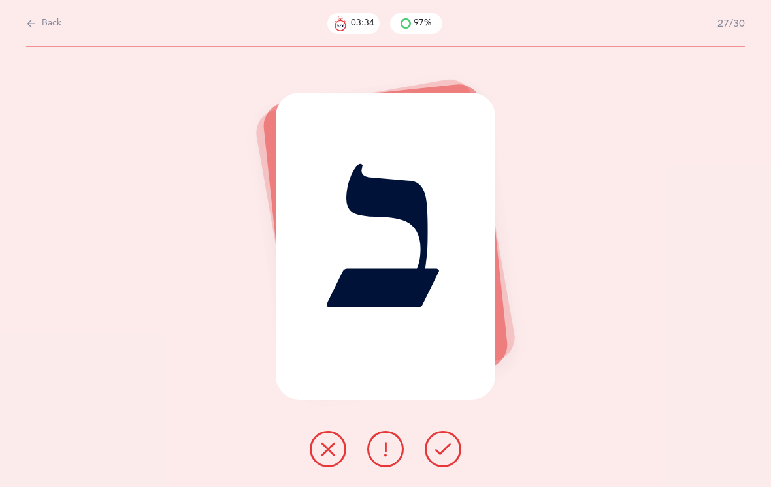
click at [449, 457] on icon at bounding box center [443, 449] width 16 height 16
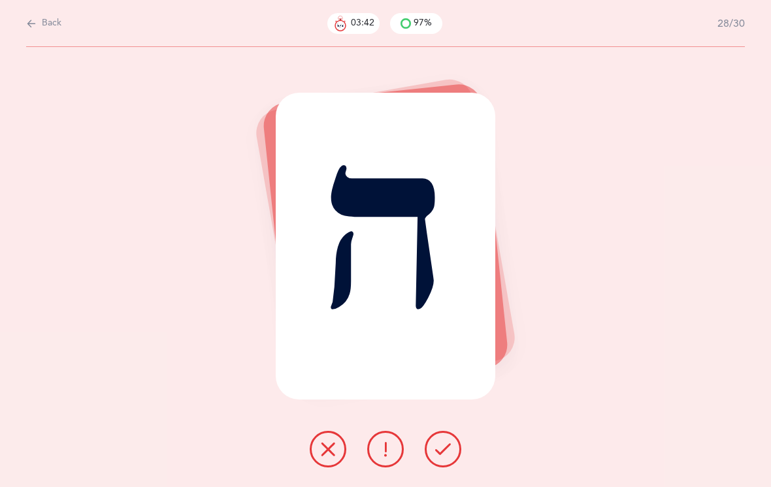
click at [339, 253] on div "ה" at bounding box center [385, 246] width 219 height 307
click at [456, 463] on button at bounding box center [442, 449] width 37 height 37
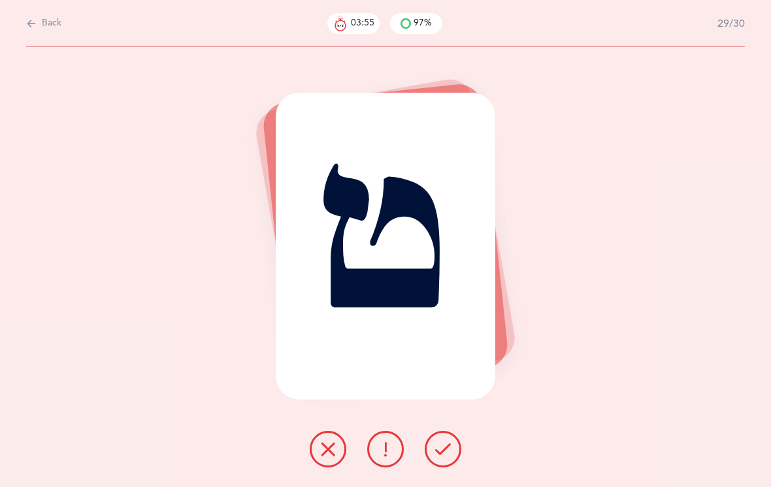
click at [441, 468] on button at bounding box center [442, 449] width 37 height 37
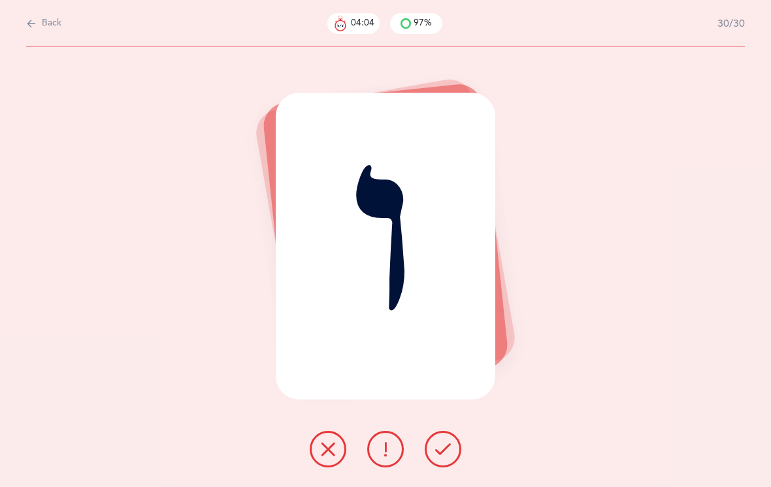
click at [446, 457] on icon at bounding box center [443, 449] width 16 height 16
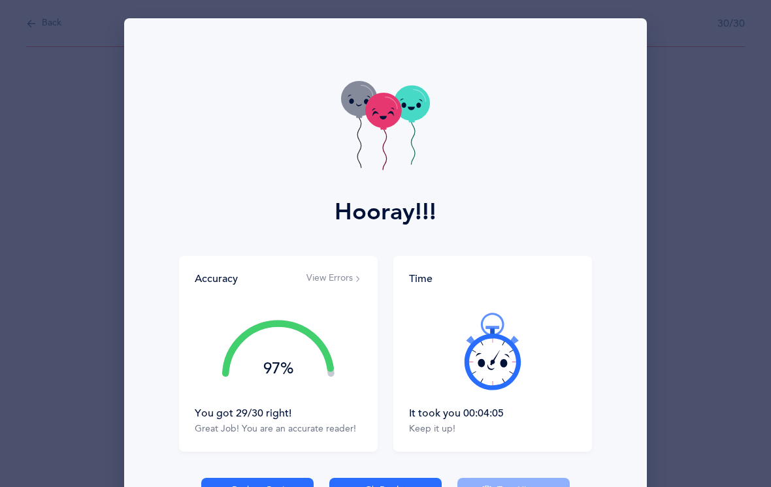
click at [281, 487] on button "Back to Options" at bounding box center [257, 491] width 112 height 26
select select "1"
select select "single"
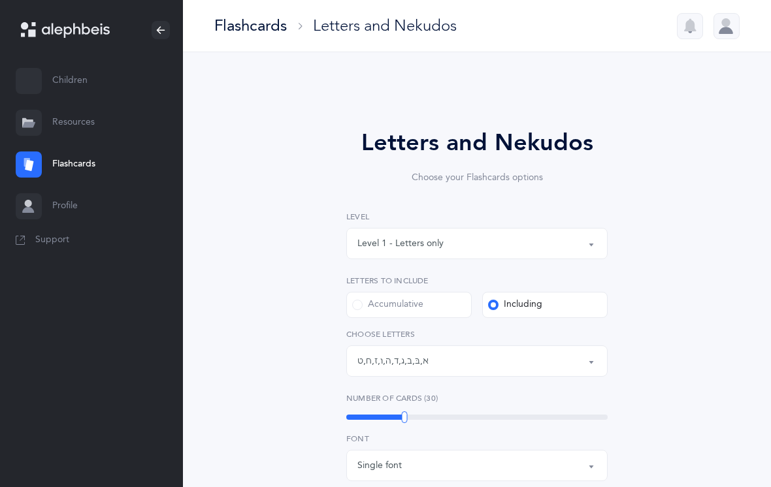
click at [483, 362] on div "Letters: א , בּ , ב , ג , ד , ה , ו , ז , ח , ט" at bounding box center [476, 361] width 239 height 22
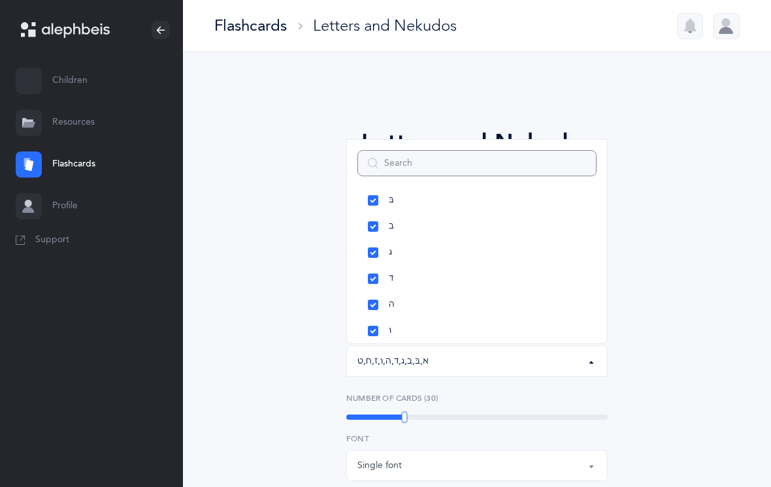
scroll to position [67, 0]
click at [385, 272] on link "ד" at bounding box center [476, 274] width 239 height 26
click at [377, 197] on link "בּ" at bounding box center [476, 195] width 239 height 26
click at [379, 196] on link "א" at bounding box center [476, 187] width 239 height 26
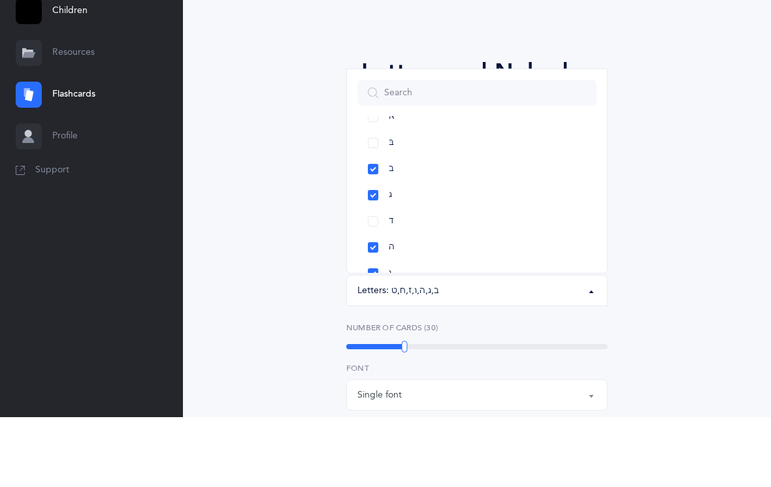
click at [370, 227] on link "ב" at bounding box center [476, 240] width 239 height 26
click at [373, 253] on link "ג" at bounding box center [476, 266] width 239 height 26
click at [378, 234] on link "ד" at bounding box center [476, 247] width 239 height 26
select select "4"
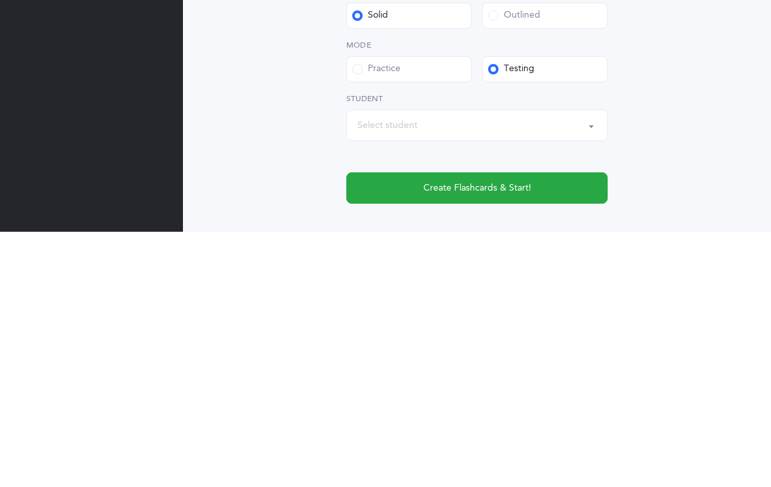
scroll to position [363, 0]
click at [438, 310] on label "Practice" at bounding box center [408, 323] width 125 height 26
click at [0, 0] on input "Practice" at bounding box center [0, 0] width 0 height 0
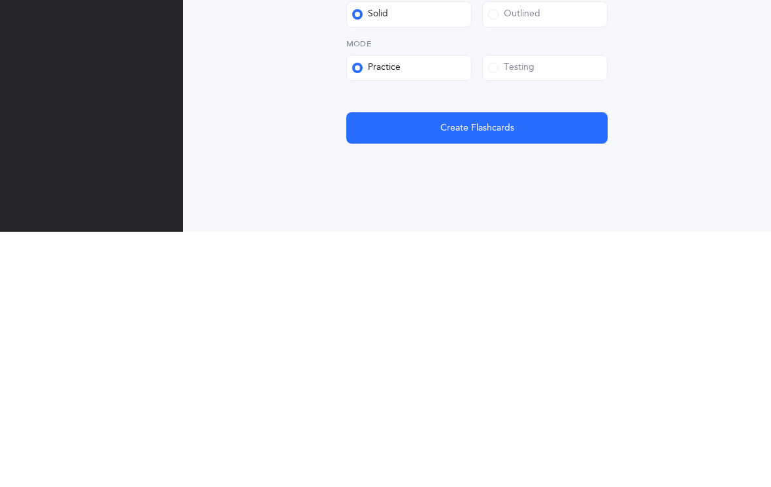
scroll to position [359, 0]
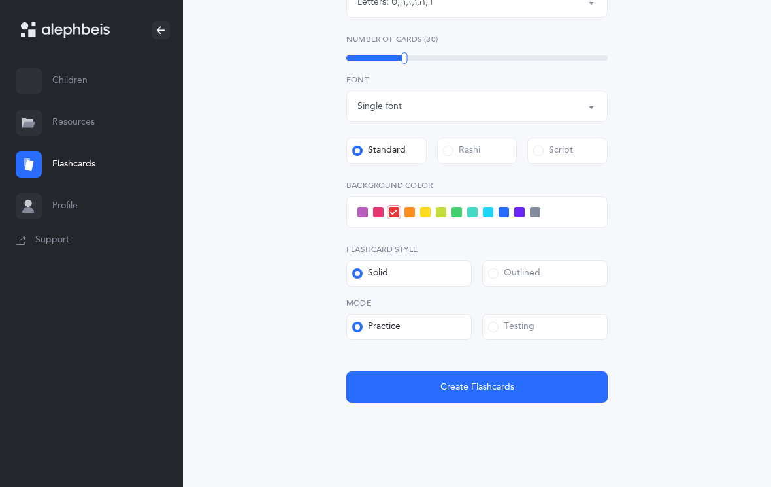
click at [407, 60] on div at bounding box center [404, 58] width 6 height 12
click at [490, 387] on span "Create Flashcards" at bounding box center [477, 388] width 74 height 14
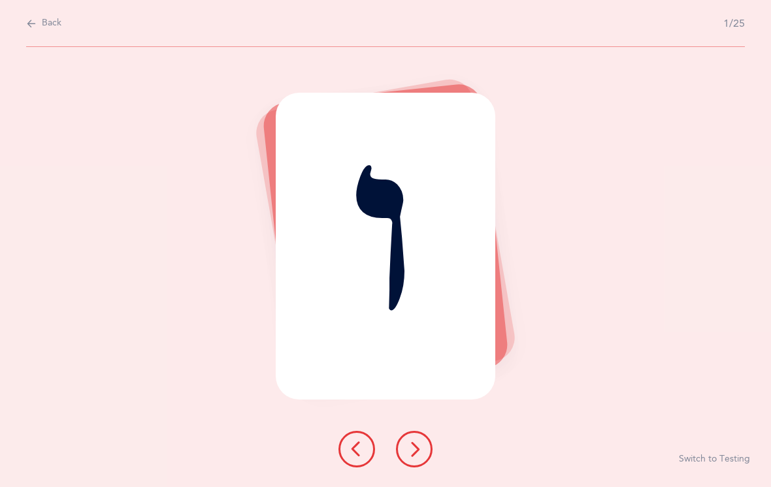
scroll to position [0, 0]
click at [419, 457] on icon at bounding box center [414, 449] width 16 height 16
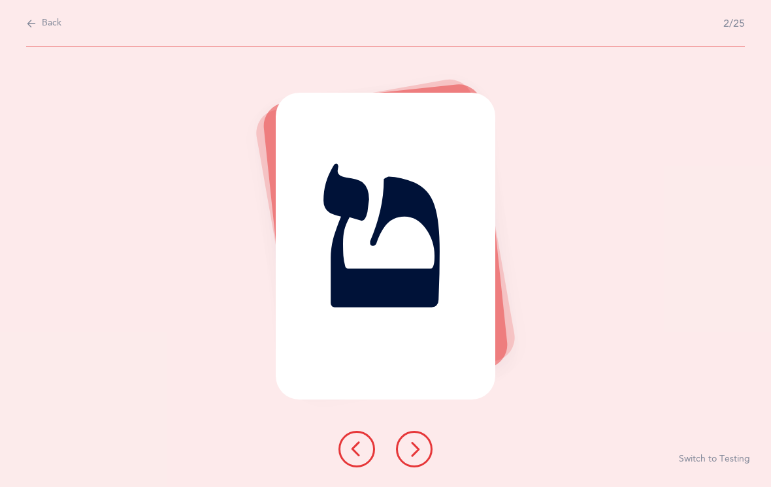
click at [561, 207] on div "ט Switch to Testing" at bounding box center [385, 267] width 771 height 440
click at [412, 457] on icon at bounding box center [414, 449] width 16 height 16
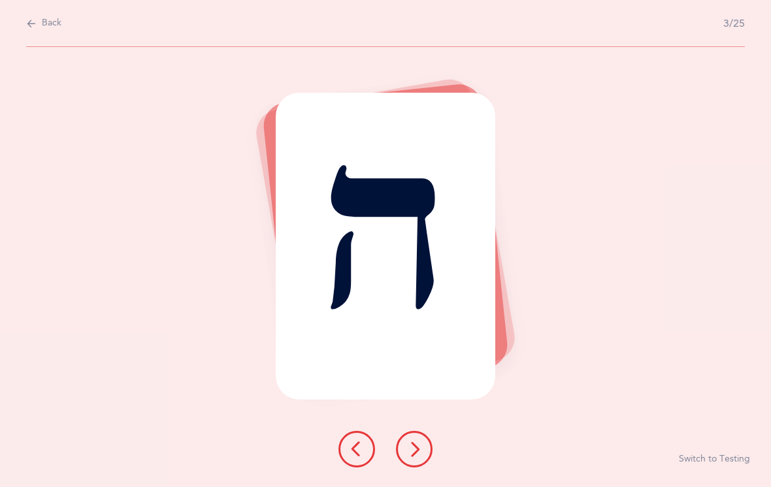
click at [420, 457] on icon at bounding box center [414, 449] width 16 height 16
click at [416, 457] on icon at bounding box center [414, 449] width 16 height 16
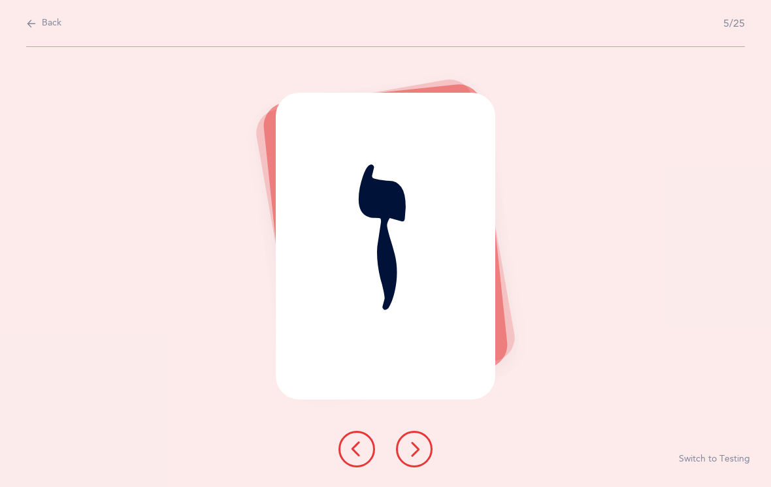
click at [420, 457] on icon at bounding box center [414, 449] width 16 height 16
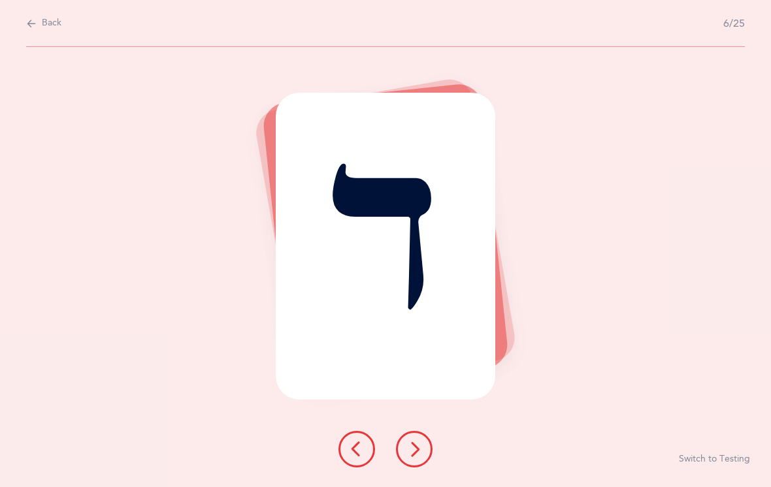
click at [407, 456] on button at bounding box center [414, 449] width 37 height 37
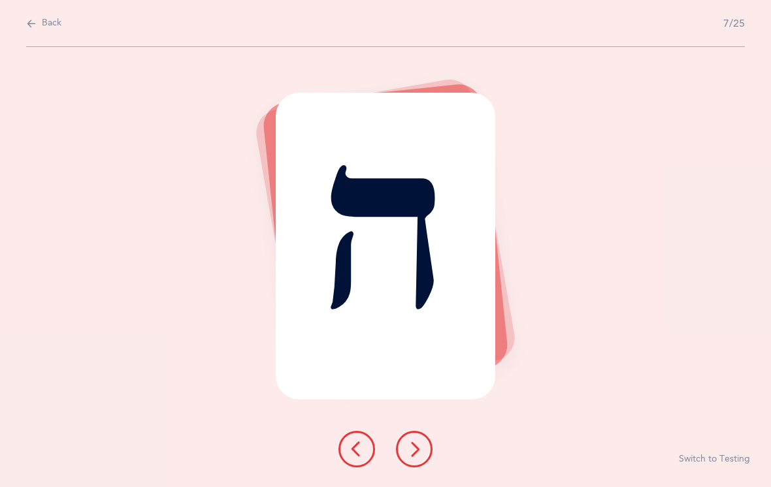
click at [423, 463] on button at bounding box center [414, 449] width 37 height 37
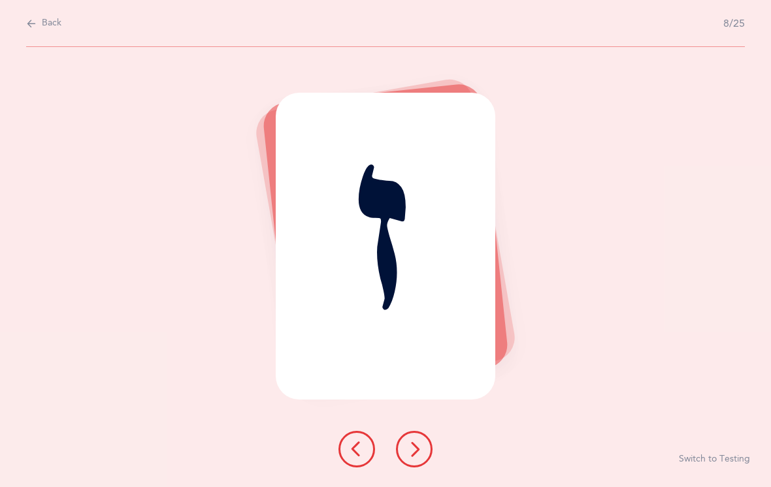
click at [408, 457] on icon at bounding box center [414, 449] width 16 height 16
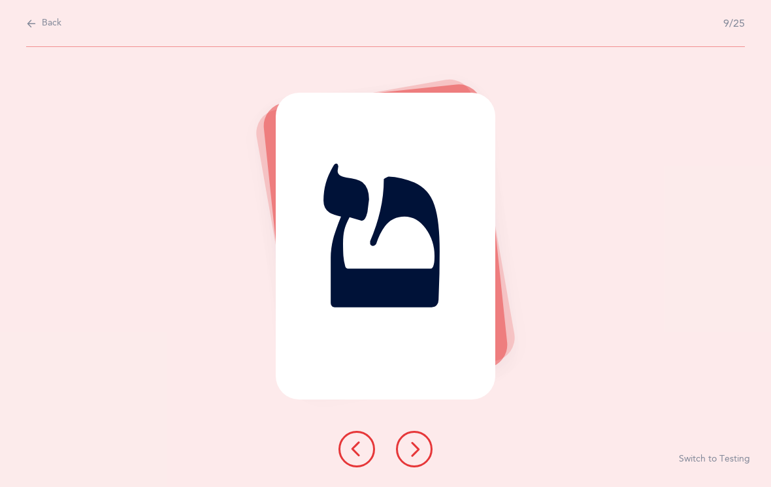
click at [429, 460] on button at bounding box center [414, 449] width 37 height 37
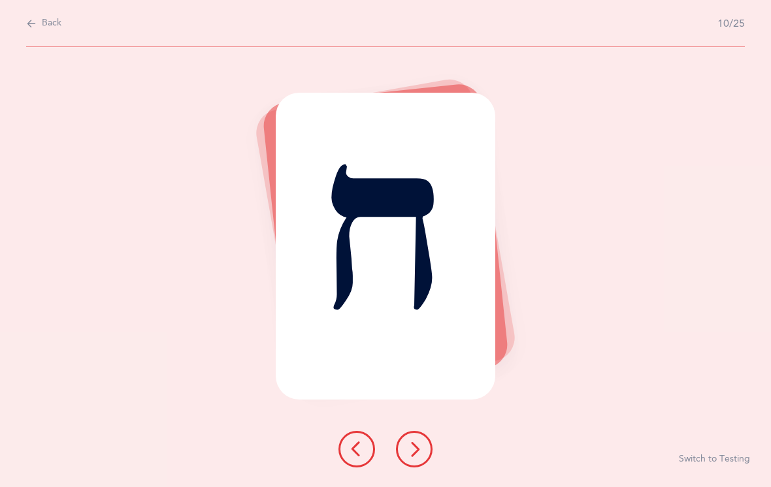
click at [424, 466] on button at bounding box center [414, 449] width 37 height 37
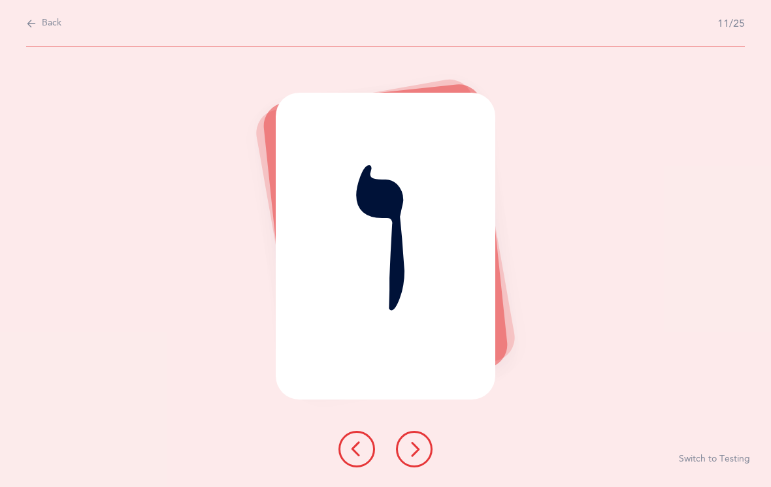
click at [421, 457] on icon at bounding box center [414, 449] width 16 height 16
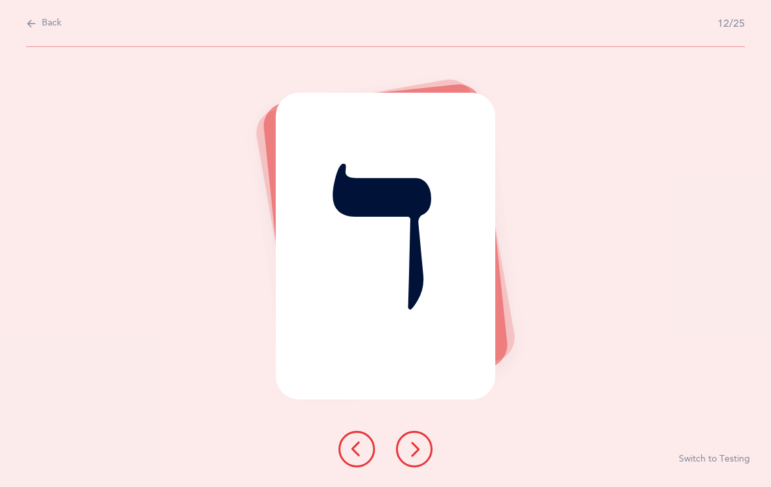
click at [409, 457] on icon at bounding box center [414, 449] width 16 height 16
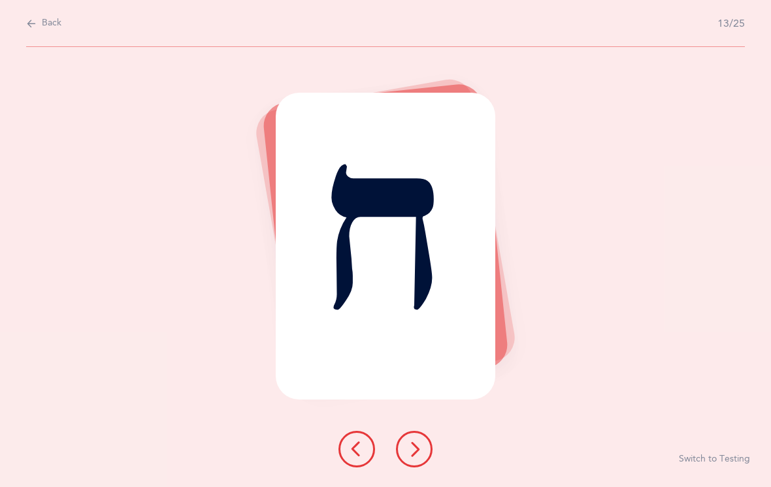
click at [400, 466] on button at bounding box center [414, 449] width 37 height 37
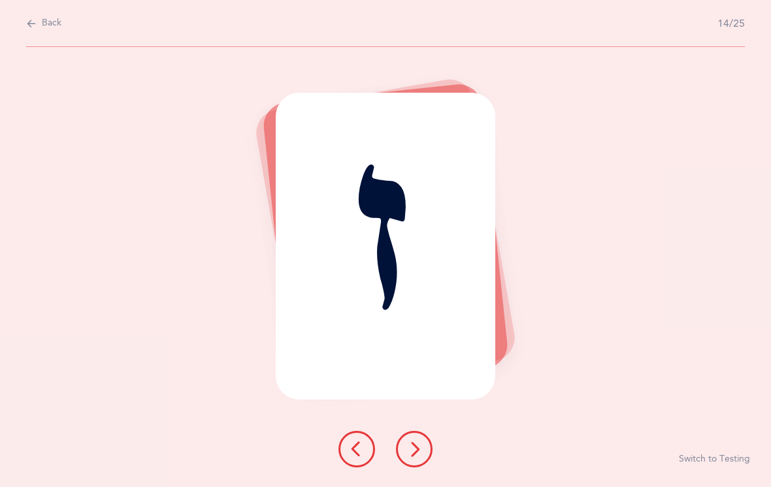
click at [416, 455] on button at bounding box center [414, 449] width 37 height 37
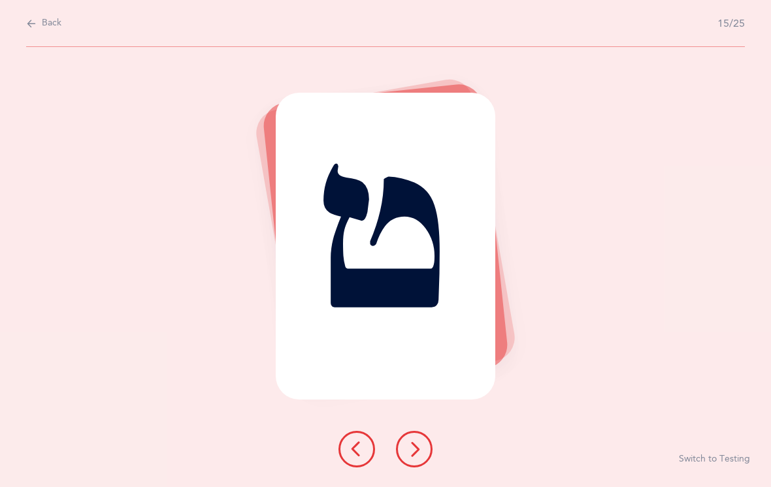
click at [417, 457] on icon at bounding box center [414, 449] width 16 height 16
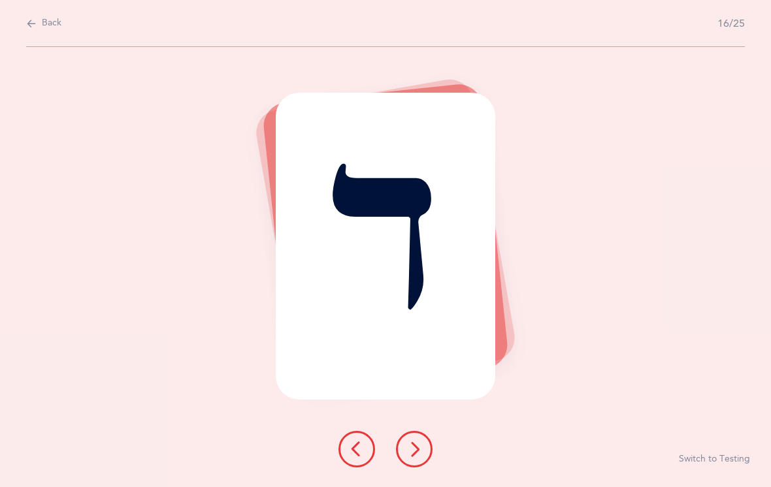
click at [419, 457] on icon at bounding box center [414, 449] width 16 height 16
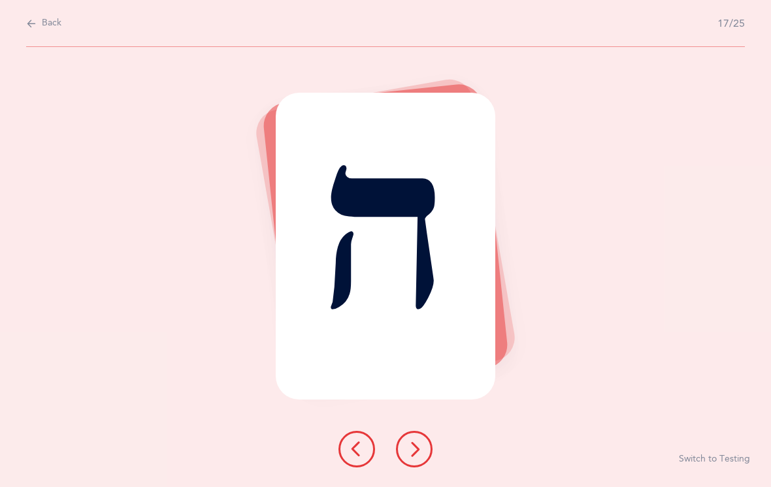
click at [413, 456] on button at bounding box center [414, 449] width 37 height 37
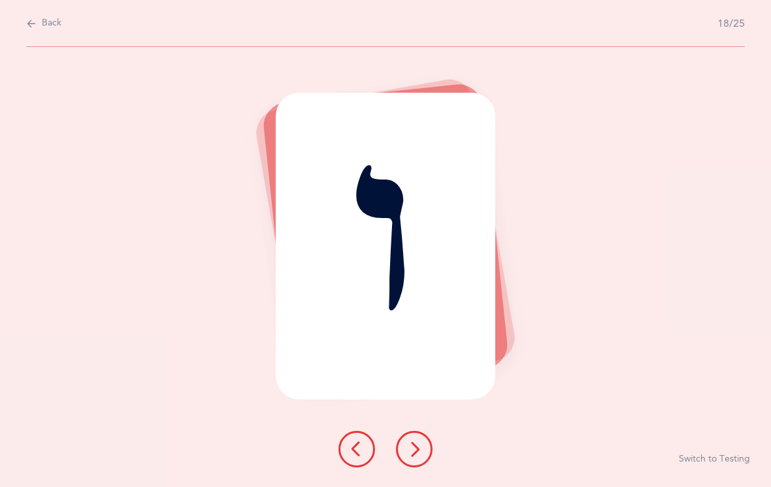
click at [423, 453] on button at bounding box center [414, 449] width 37 height 37
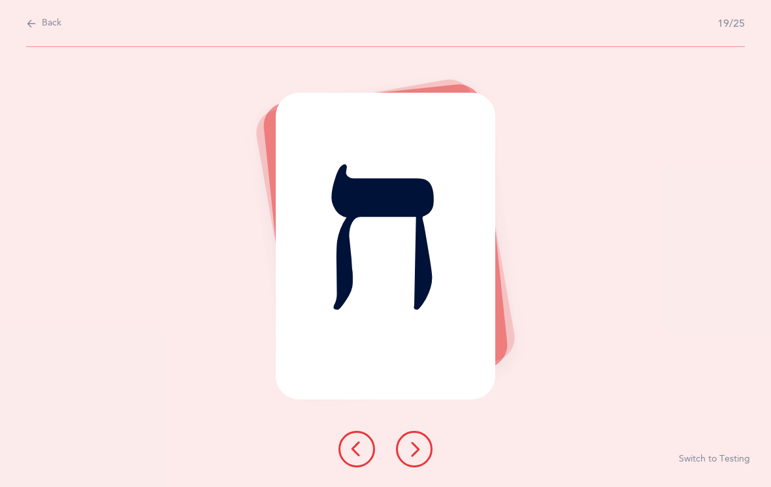
click at [417, 458] on button at bounding box center [414, 449] width 37 height 37
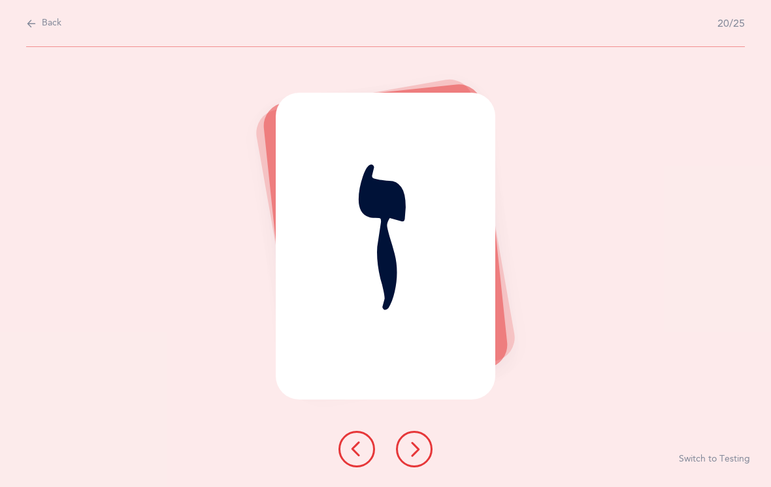
click at [426, 468] on button at bounding box center [414, 449] width 37 height 37
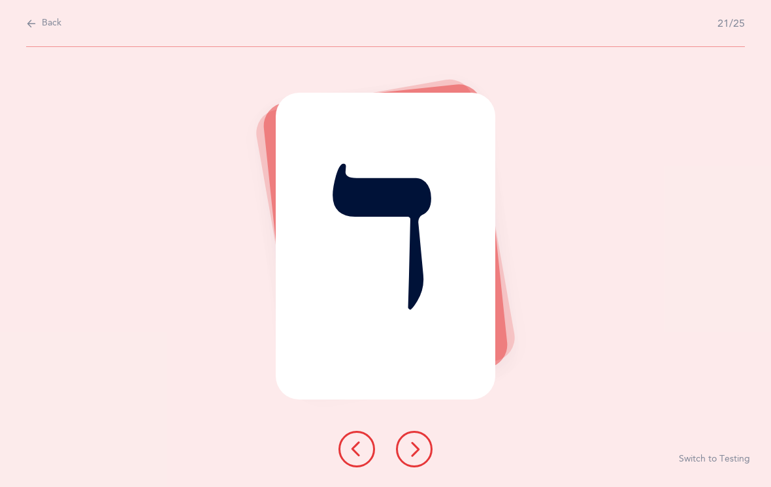
click at [413, 455] on button at bounding box center [414, 449] width 37 height 37
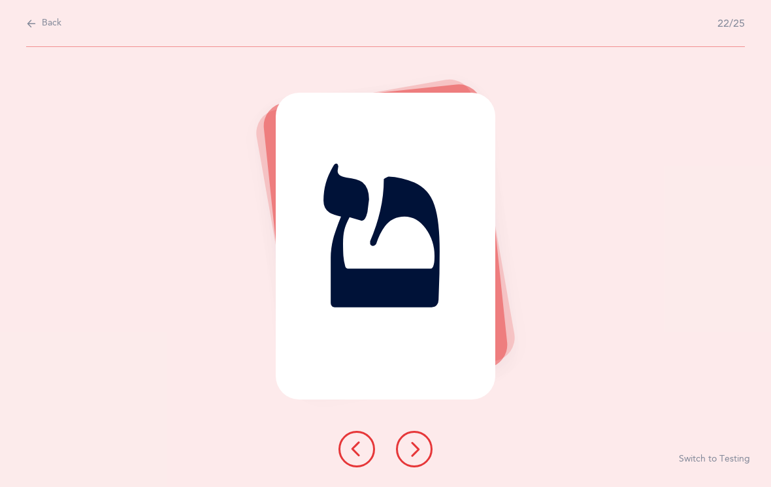
click at [424, 458] on button at bounding box center [414, 449] width 37 height 37
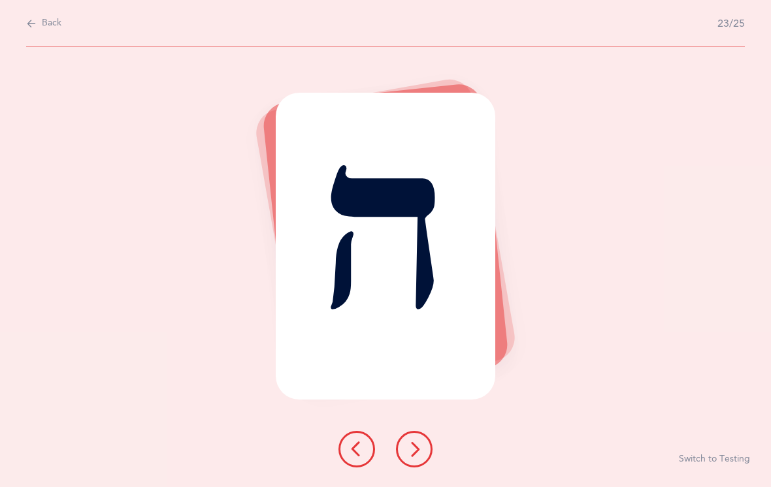
click at [419, 457] on icon at bounding box center [414, 449] width 16 height 16
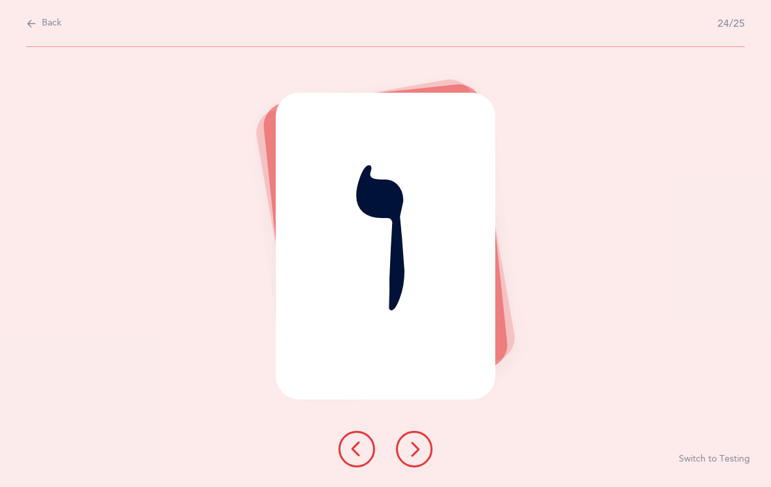
click at [417, 456] on button at bounding box center [414, 449] width 37 height 37
click at [422, 457] on icon at bounding box center [414, 449] width 16 height 16
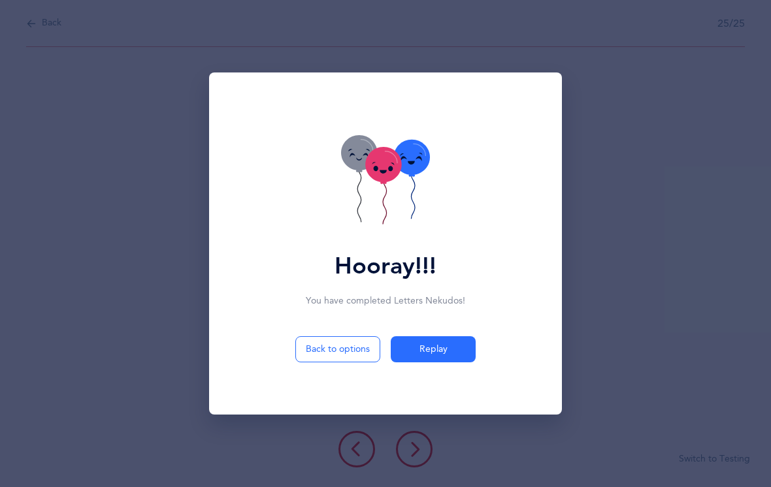
click at [333, 361] on button "Back to options" at bounding box center [337, 349] width 85 height 26
select select "4"
select select "single"
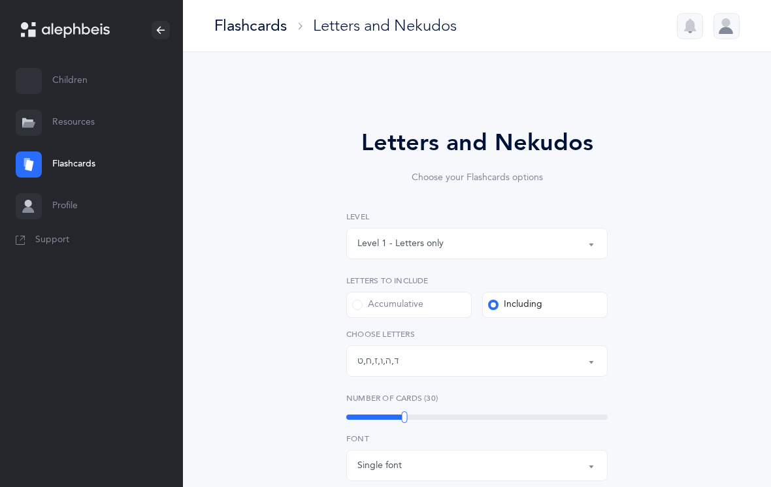
click at [91, 75] on link "Children" at bounding box center [91, 81] width 183 height 42
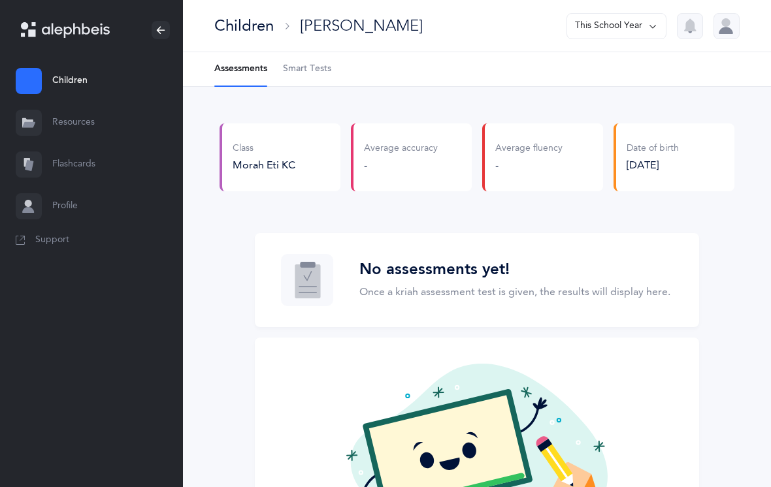
click at [63, 169] on link "Flashcards" at bounding box center [91, 165] width 183 height 42
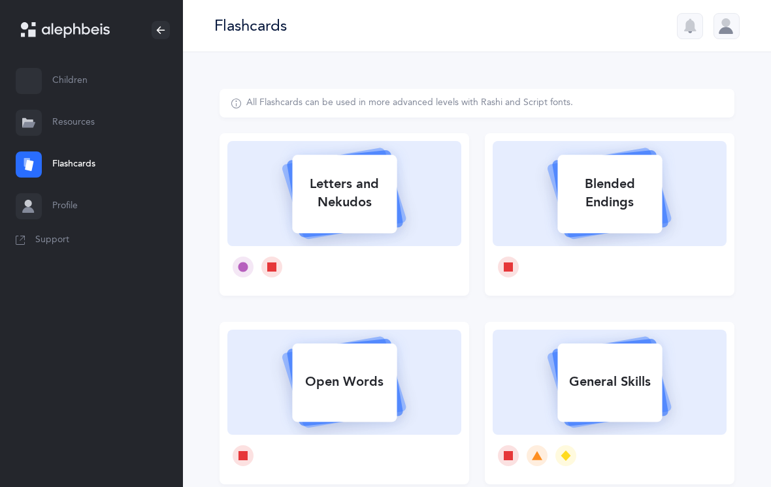
click at [345, 210] on div "Letters and Nekudos" at bounding box center [344, 193] width 104 height 52
select select "4"
select select "single"
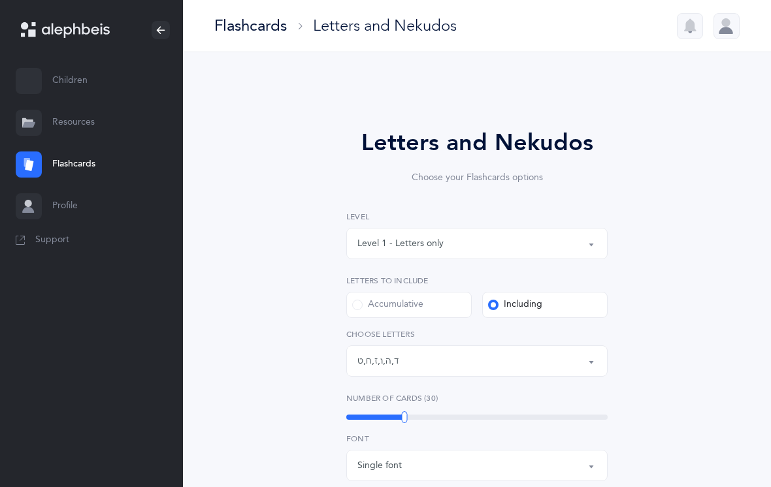
click at [78, 116] on link "Resources" at bounding box center [91, 123] width 183 height 42
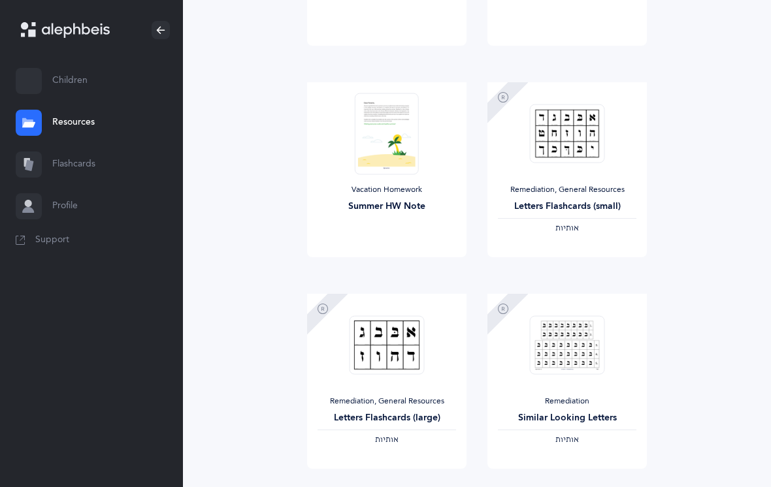
scroll to position [419, 0]
click at [396, 344] on img at bounding box center [386, 344] width 75 height 59
click at [379, 345] on img at bounding box center [386, 344] width 75 height 59
click at [385, 461] on span "View" at bounding box center [386, 455] width 21 height 12
